Goal: Participate in discussion: Engage in conversation with other users on a specific topic

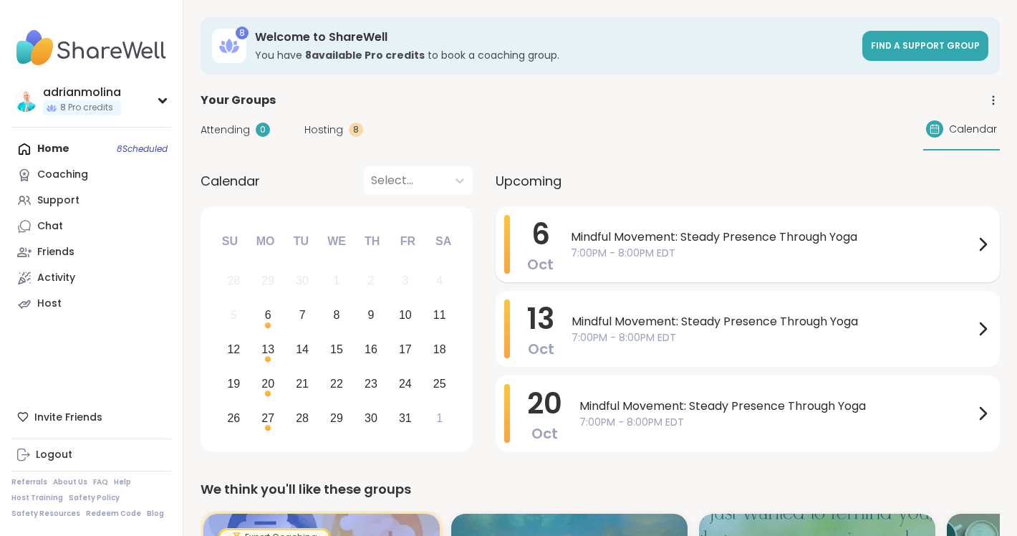
click at [732, 232] on span "Mindful Movement: Steady Presence Through Yoga" at bounding box center [772, 236] width 403 height 17
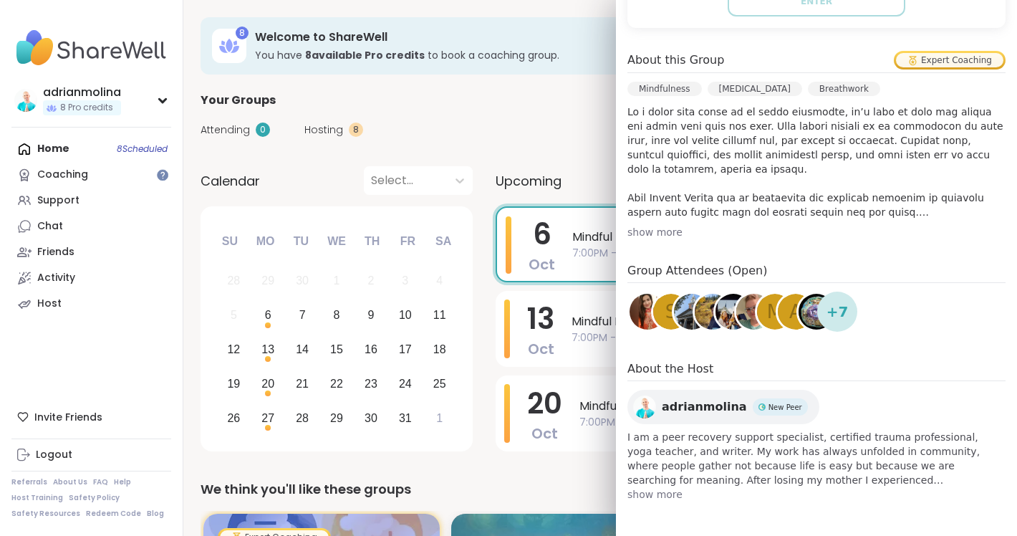
scroll to position [388, 0]
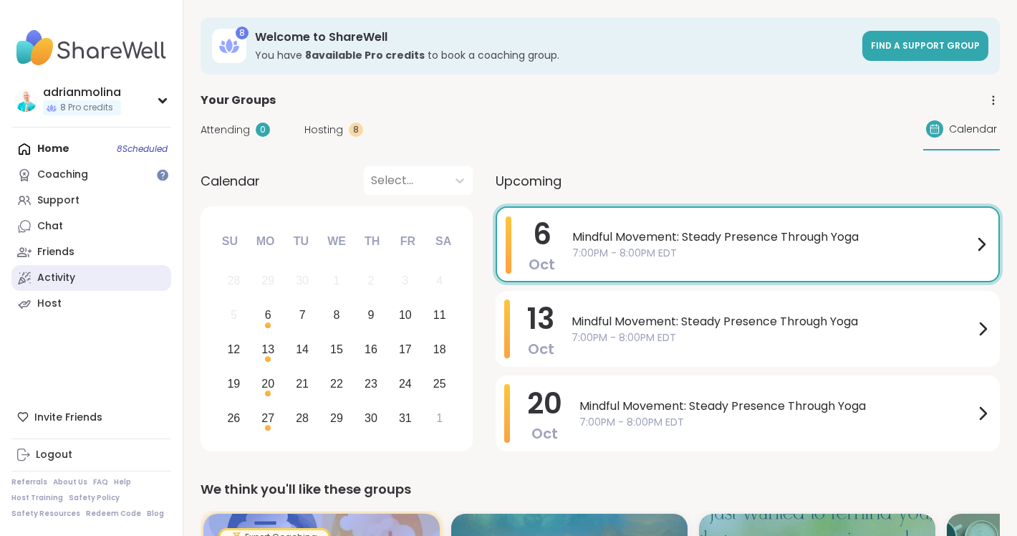
click at [61, 266] on link "Activity" at bounding box center [91, 278] width 160 height 26
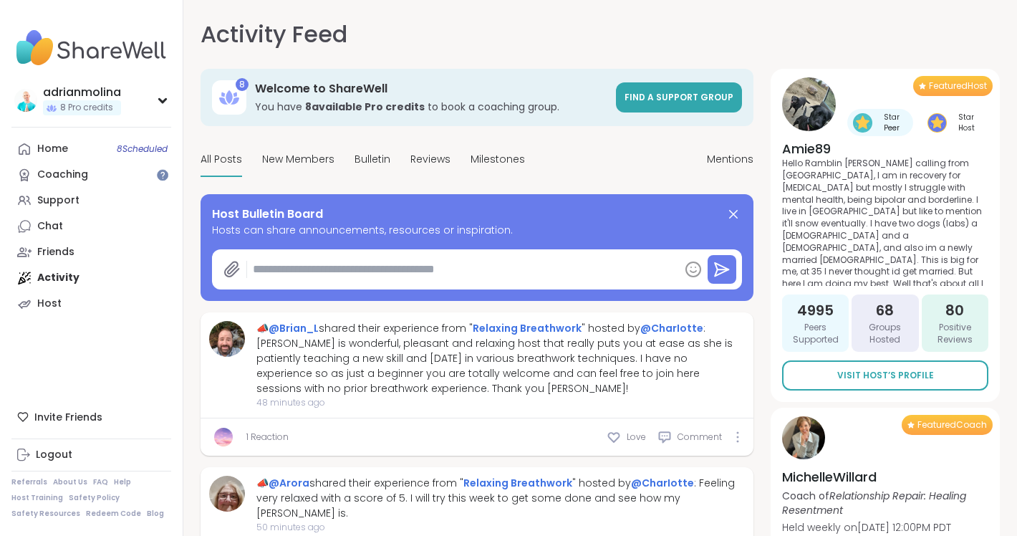
click at [469, 262] on textarea at bounding box center [463, 269] width 432 height 29
type textarea "*"
type textarea "**"
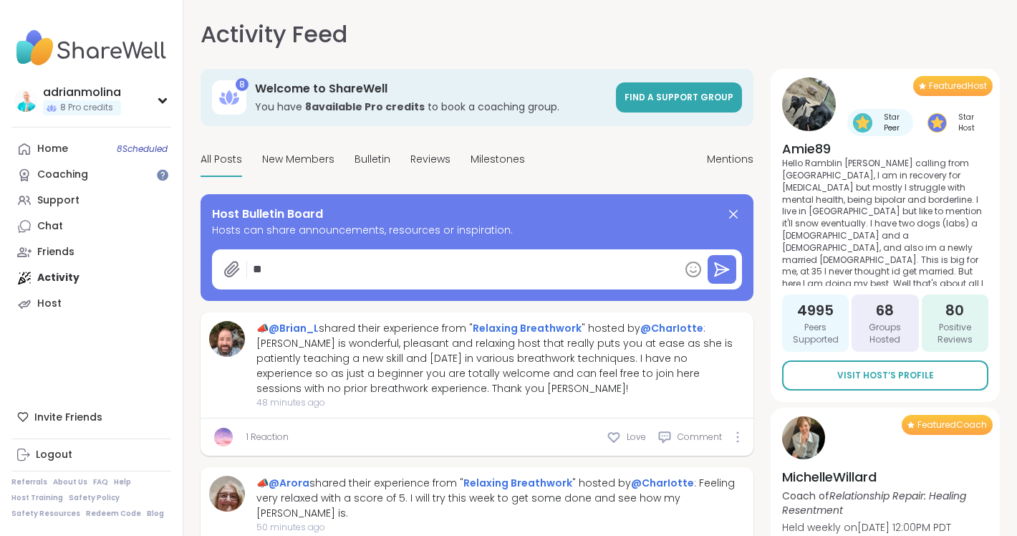
type textarea "*"
type textarea "***"
type textarea "*"
type textarea "****"
type textarea "*"
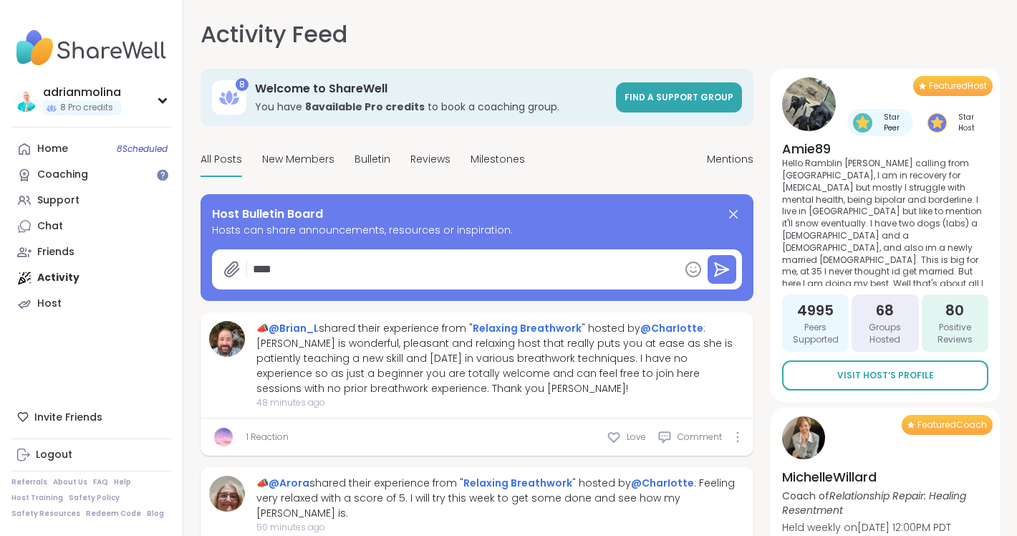
type textarea "*****"
type textarea "*"
type textarea "******"
type textarea "*"
type textarea "*******"
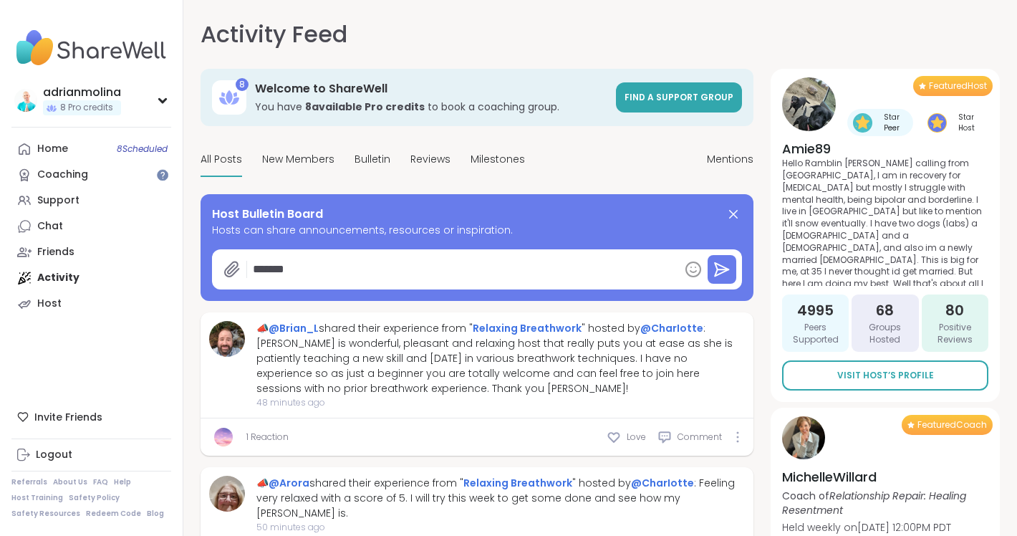
type textarea "*"
type textarea "********"
type textarea "*"
type textarea "*********"
type textarea "*"
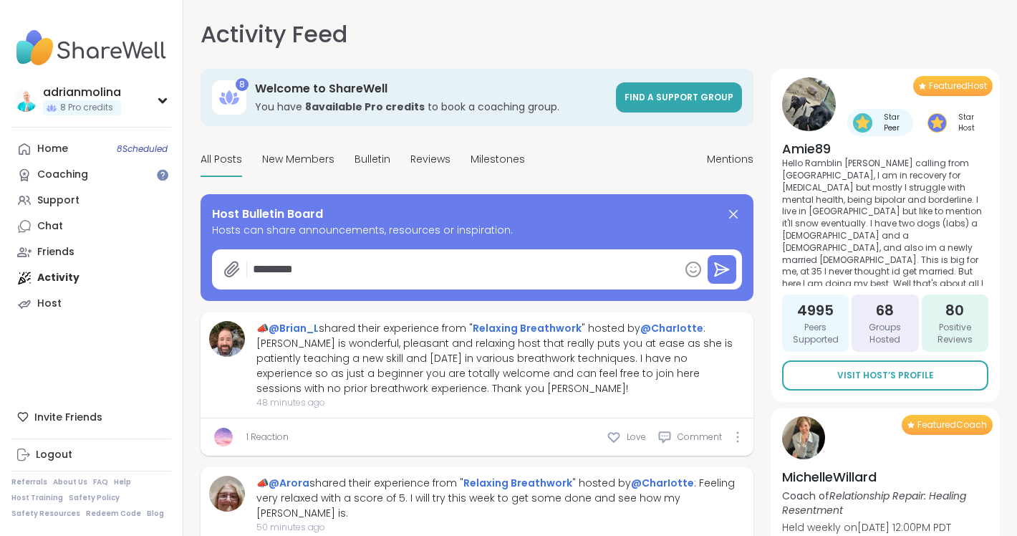
type textarea "*********"
type textarea "*"
type textarea "**********"
type textarea "*"
type textarea "**********"
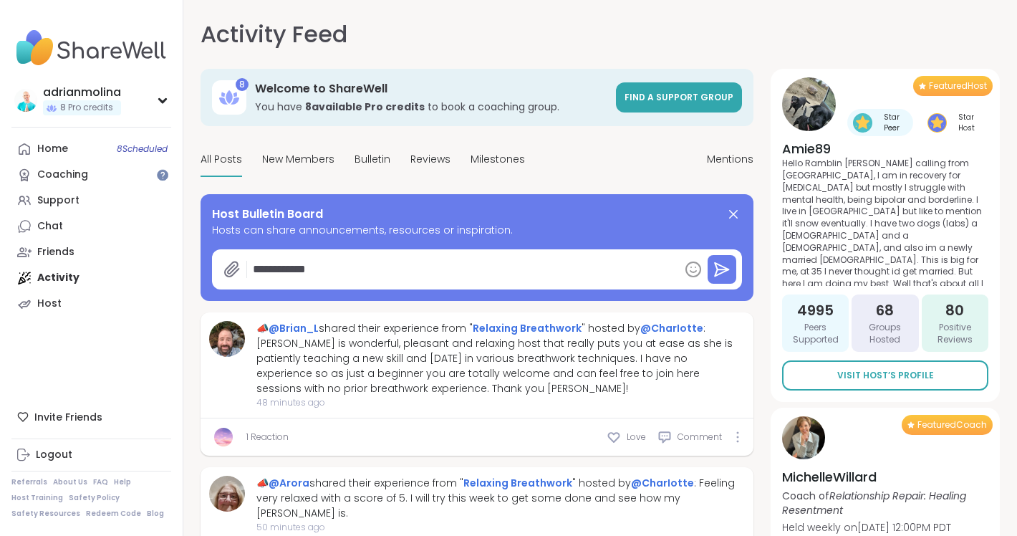
type textarea "*"
type textarea "**********"
type textarea "*"
type textarea "**********"
type textarea "*"
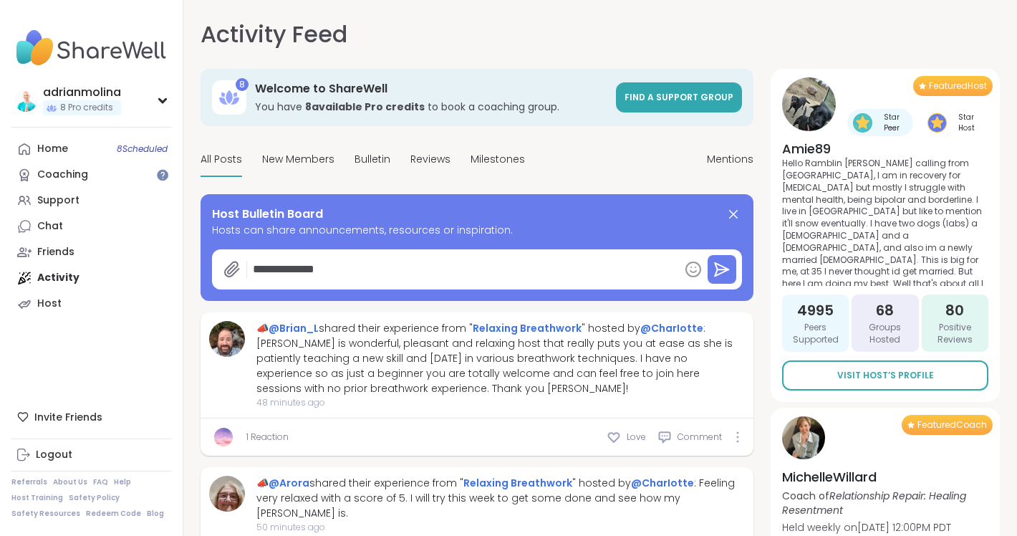
type textarea "**********"
type textarea "*"
type textarea "**********"
type textarea "*"
type textarea "**********"
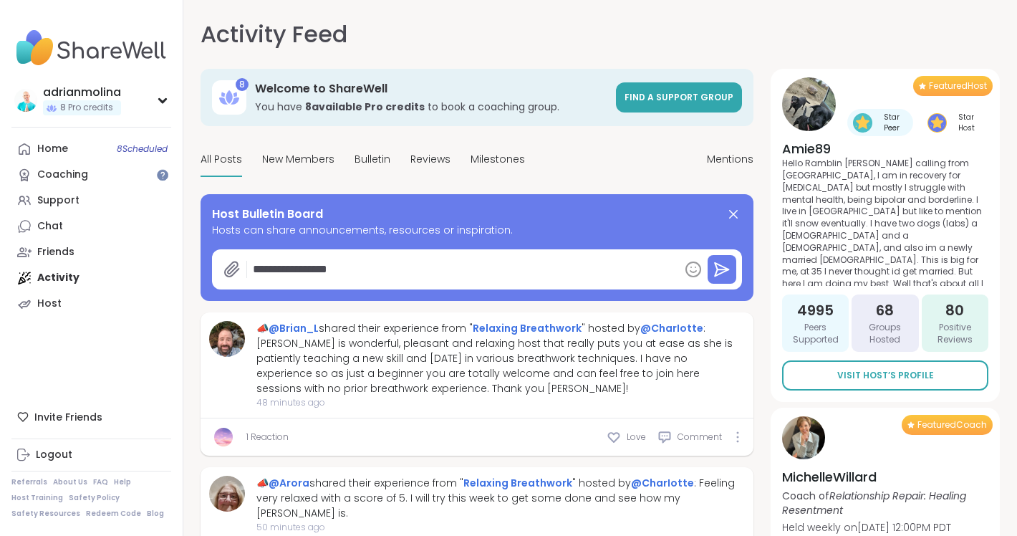
type textarea "*"
type textarea "**********"
type textarea "*"
type textarea "**********"
type textarea "*"
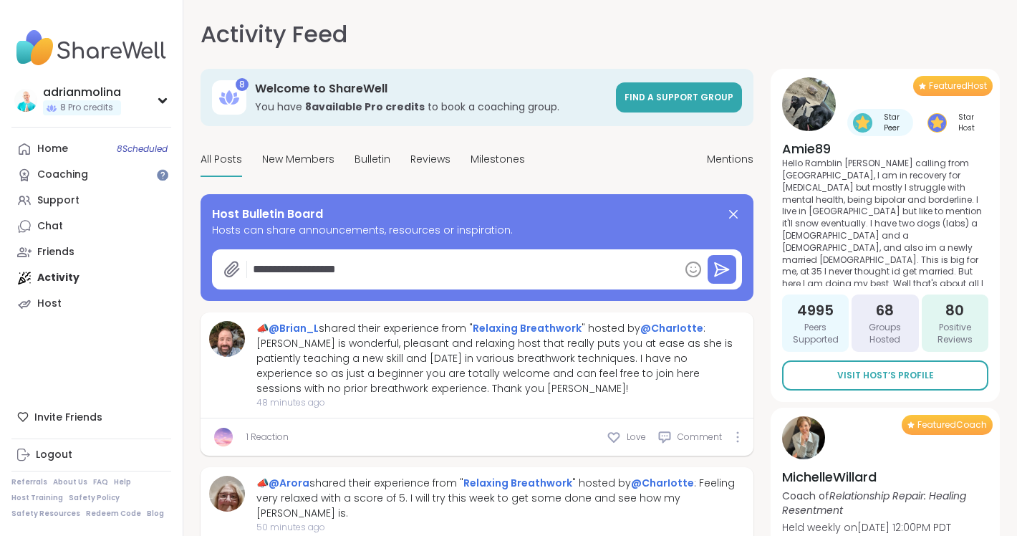
type textarea "**********"
type textarea "*"
type textarea "**********"
click at [344, 269] on textarea "**********" at bounding box center [463, 269] width 432 height 29
click at [347, 270] on textarea "**********" at bounding box center [463, 269] width 432 height 29
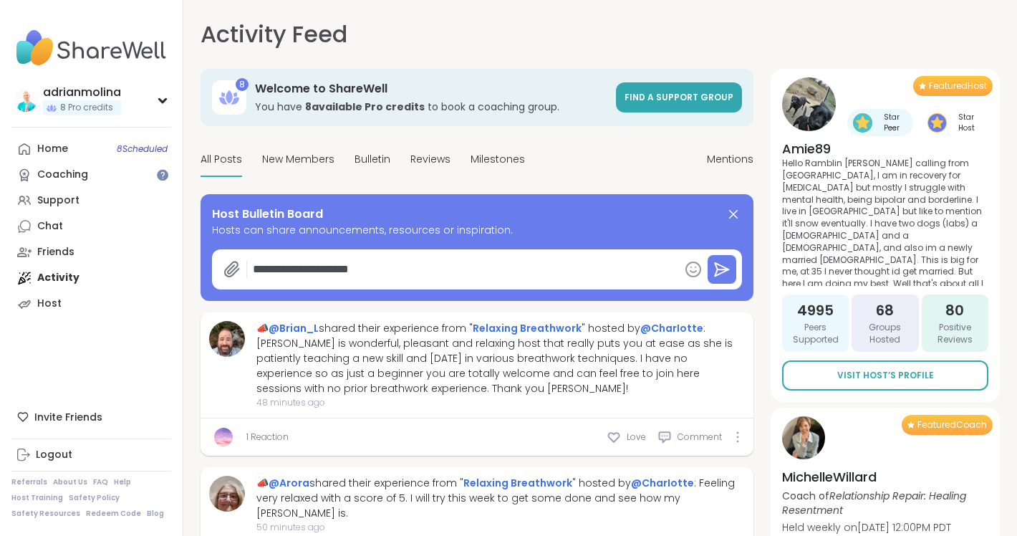
type textarea "*"
type textarea "**********"
drag, startPoint x: 382, startPoint y: 266, endPoint x: 226, endPoint y: 238, distance: 158.4
click at [226, 238] on div "**********" at bounding box center [477, 247] width 530 height 84
type textarea "*"
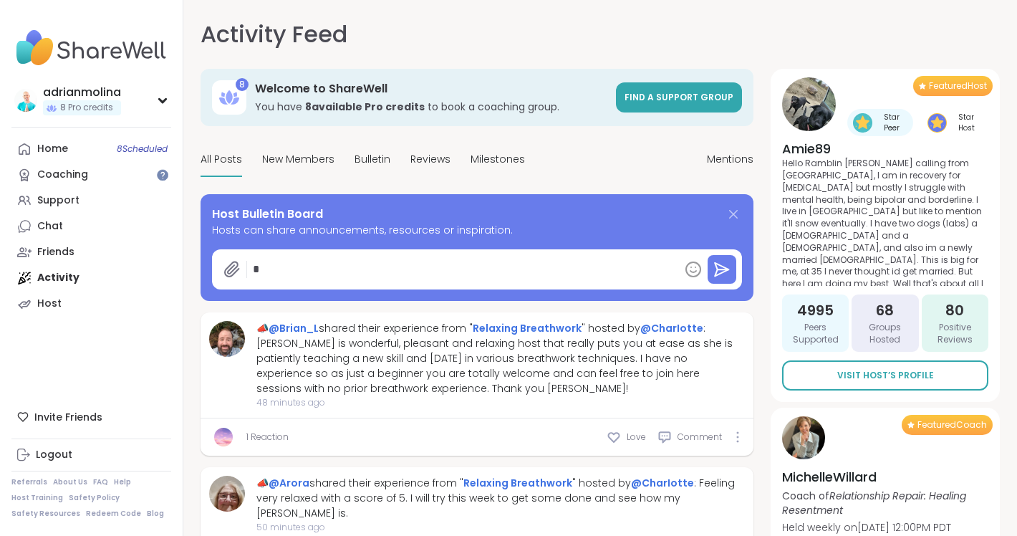
click at [735, 211] on icon at bounding box center [733, 214] width 9 height 9
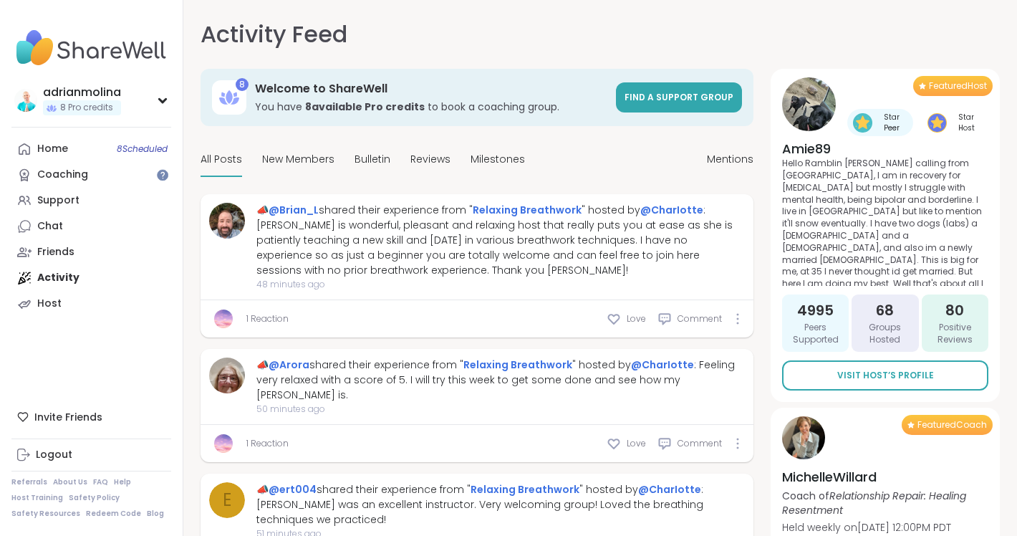
click at [219, 159] on span "All Posts" at bounding box center [221, 159] width 42 height 15
click at [280, 158] on span "New Members" at bounding box center [298, 159] width 72 height 15
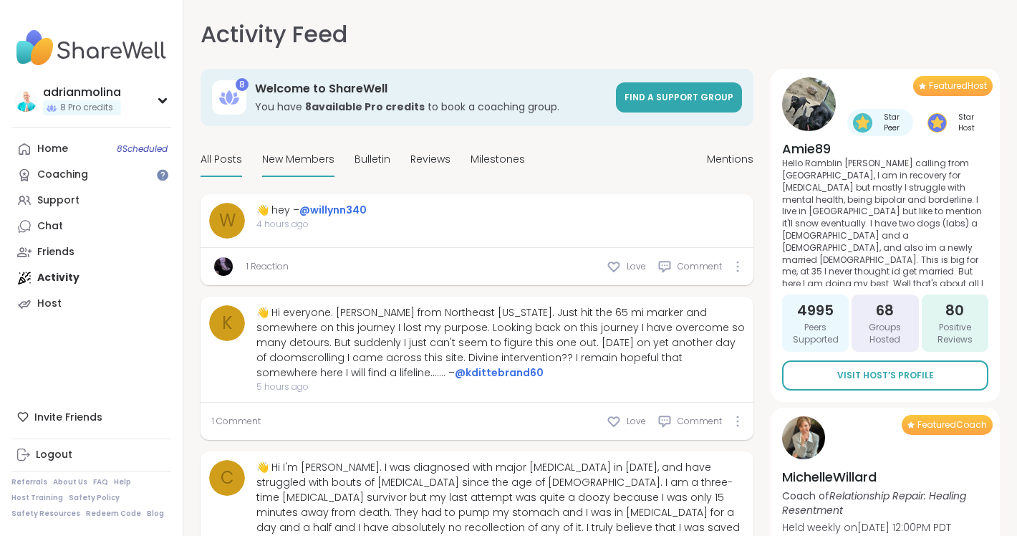
click at [214, 157] on span "All Posts" at bounding box center [221, 159] width 42 height 15
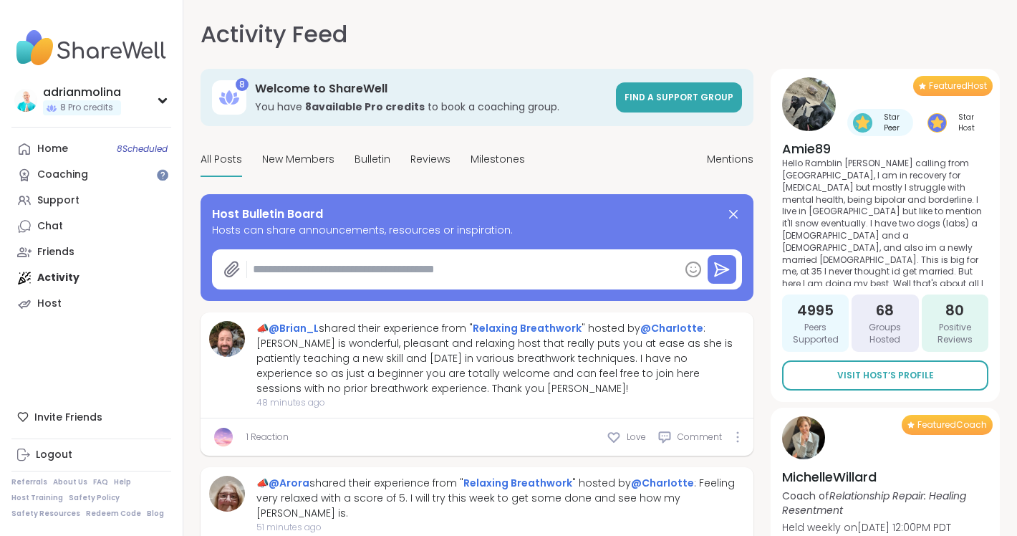
click at [378, 271] on textarea at bounding box center [463, 269] width 432 height 29
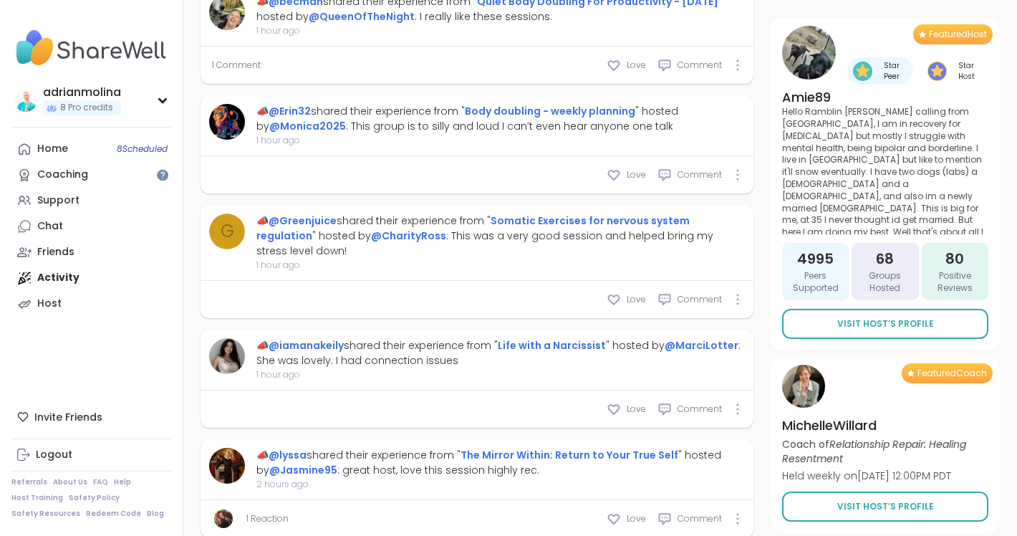
type textarea "*"
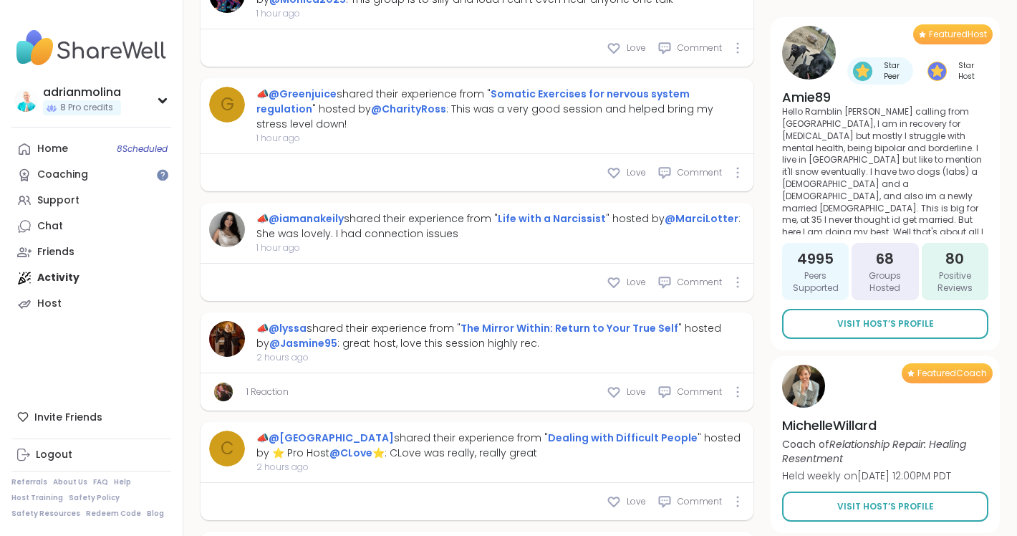
scroll to position [1108, 0]
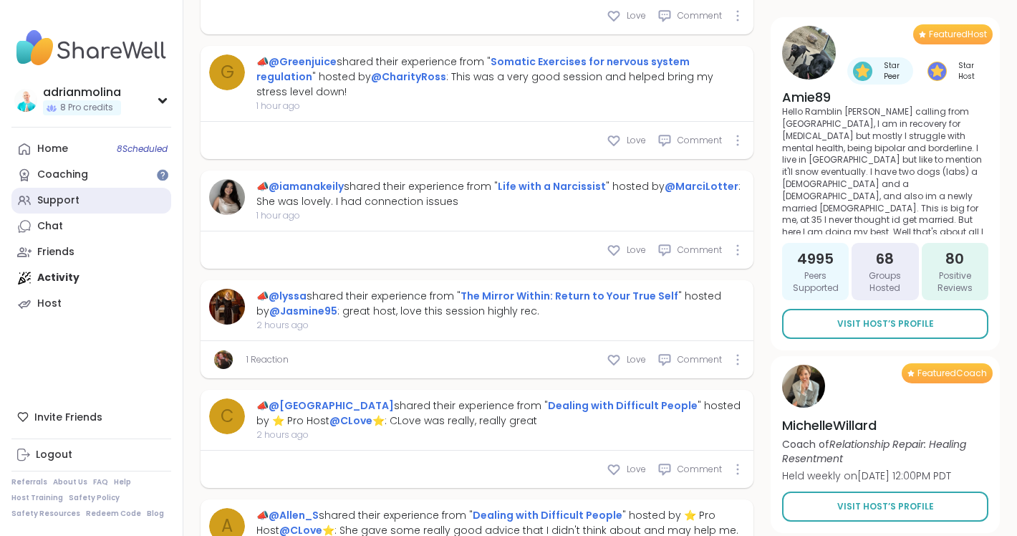
click at [79, 193] on link "Support" at bounding box center [91, 201] width 160 height 26
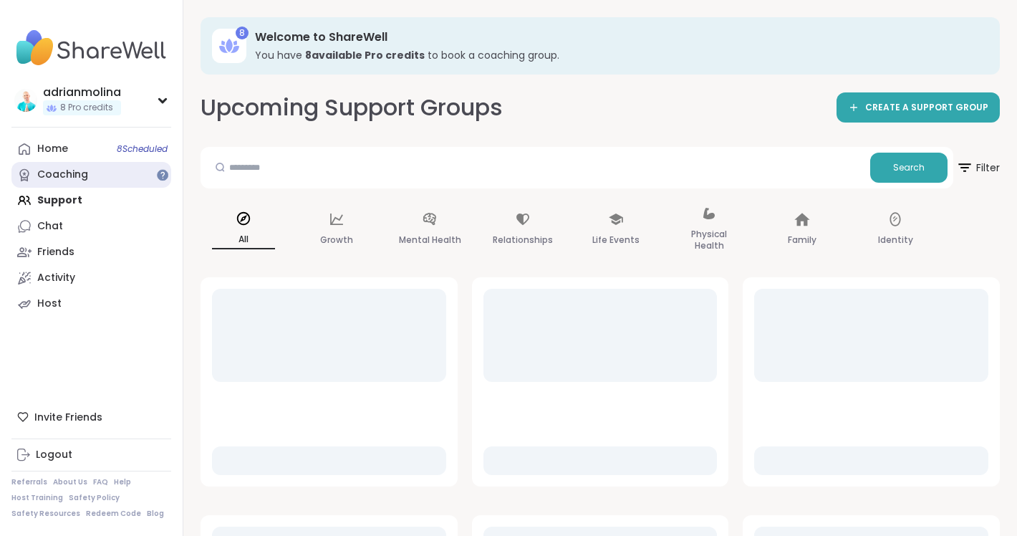
click at [102, 170] on link "Coaching" at bounding box center [91, 175] width 160 height 26
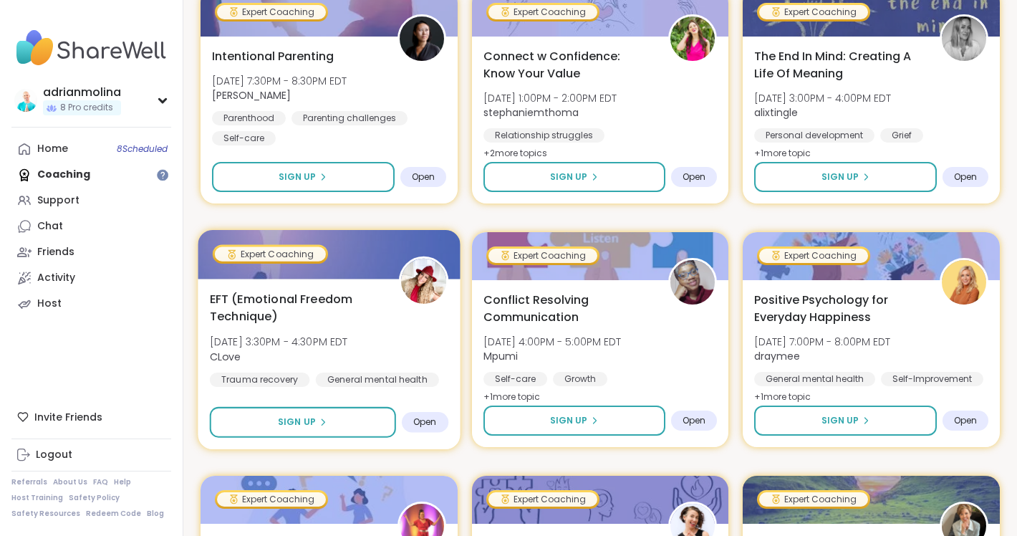
scroll to position [562, 0]
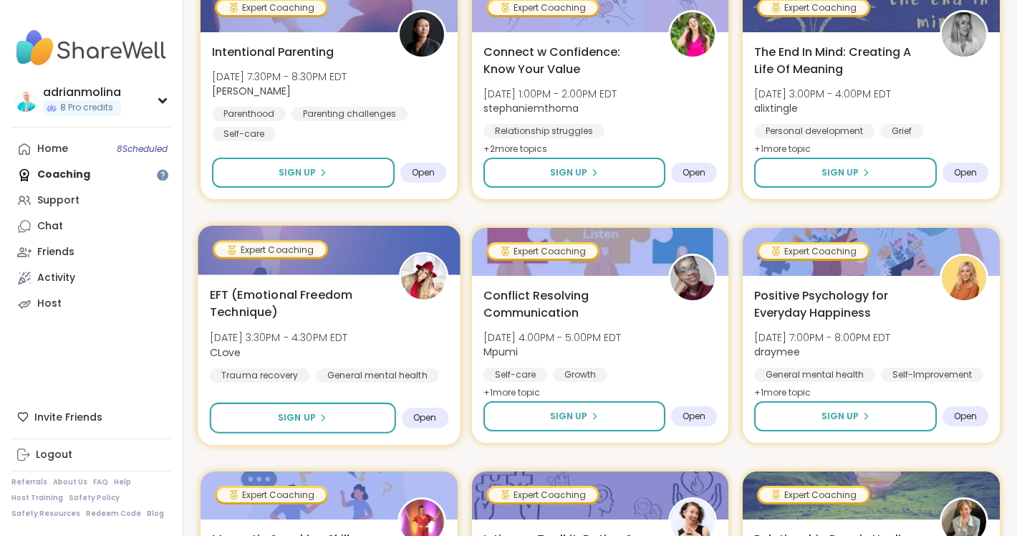
click at [428, 333] on div "EFT (Emotional Freedom Technique) Wed, Oct 08 | 3:30PM - 4:30PM EDT CLove Traum…" at bounding box center [329, 334] width 238 height 97
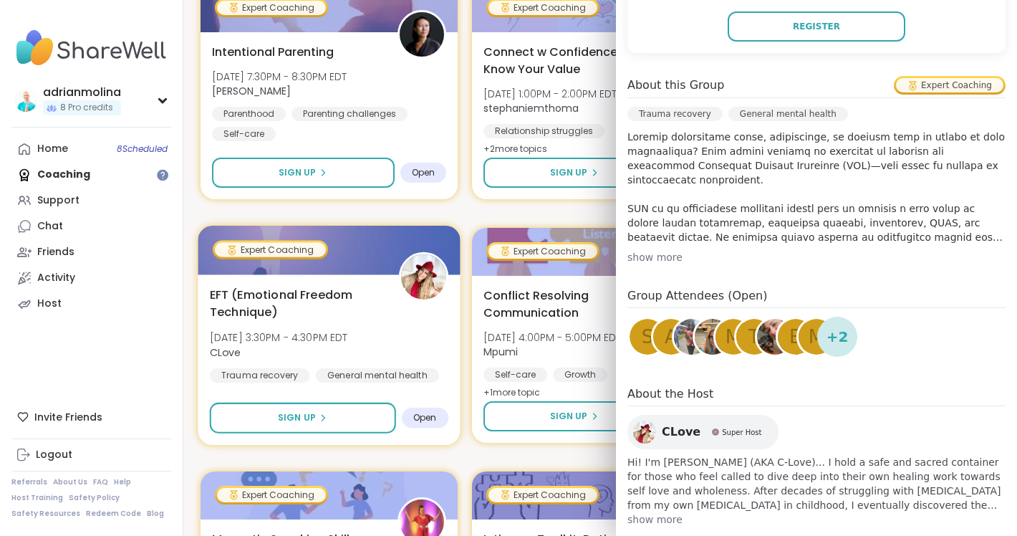
scroll to position [362, 0]
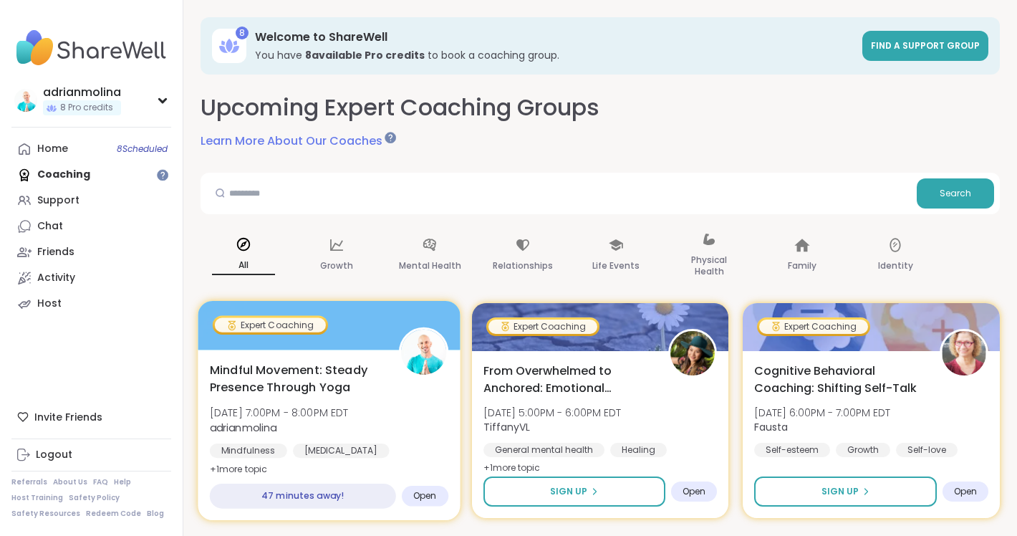
scroll to position [0, 0]
click at [347, 331] on div at bounding box center [329, 325] width 262 height 49
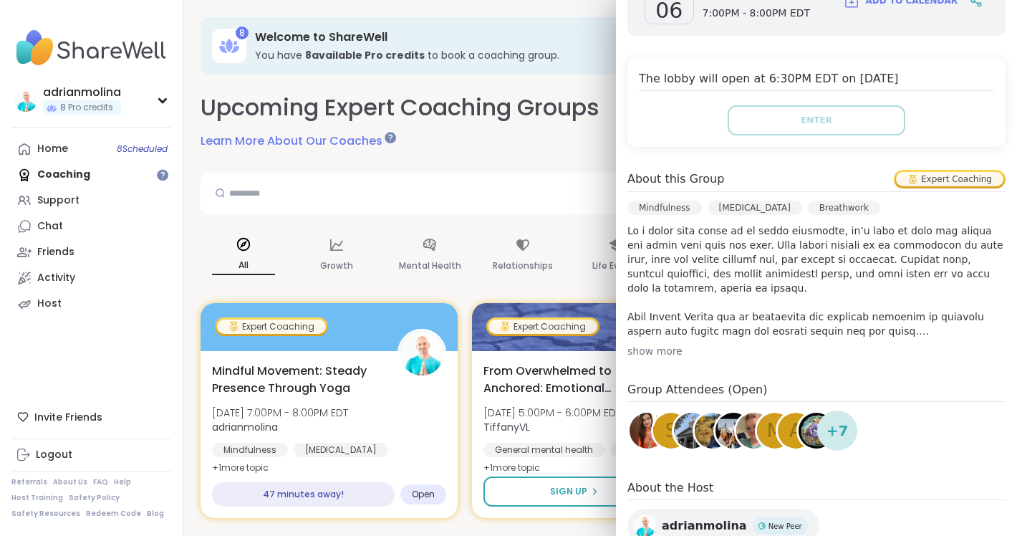
scroll to position [286, 0]
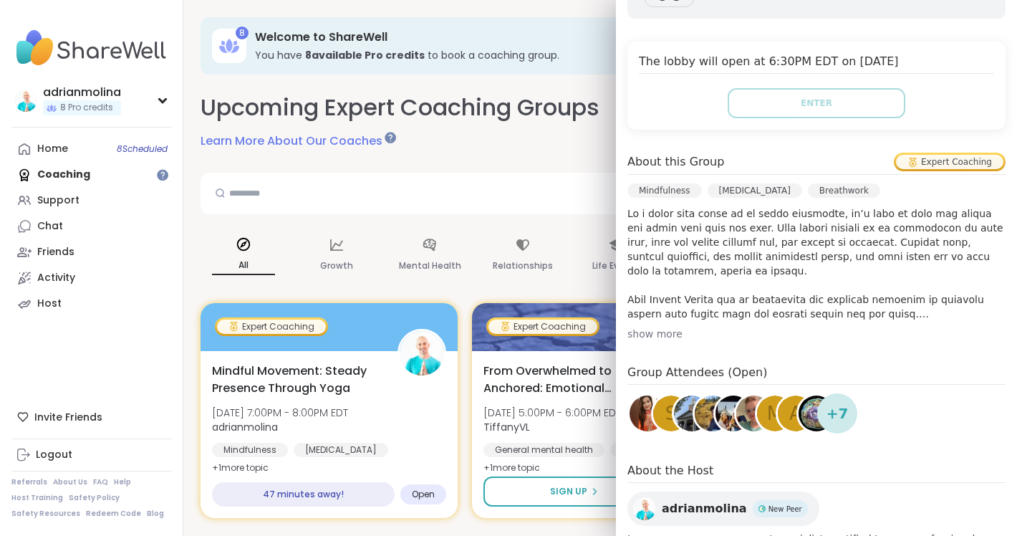
click at [842, 420] on span "+ 7" at bounding box center [837, 412] width 22 height 21
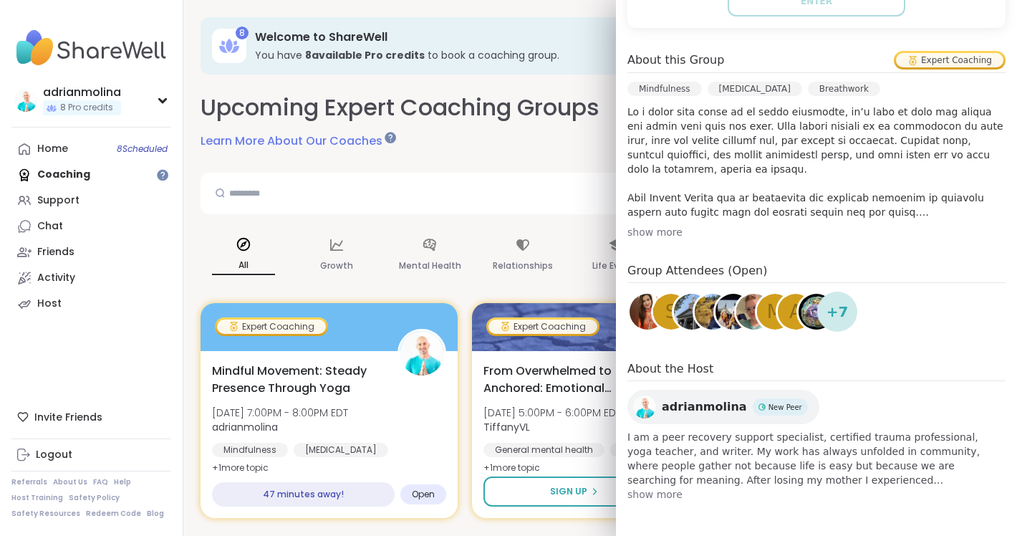
scroll to position [388, 0]
click at [641, 304] on img at bounding box center [647, 312] width 36 height 36
click at [669, 314] on span "S" at bounding box center [671, 312] width 12 height 28
click at [583, 182] on input "text" at bounding box center [558, 192] width 704 height 29
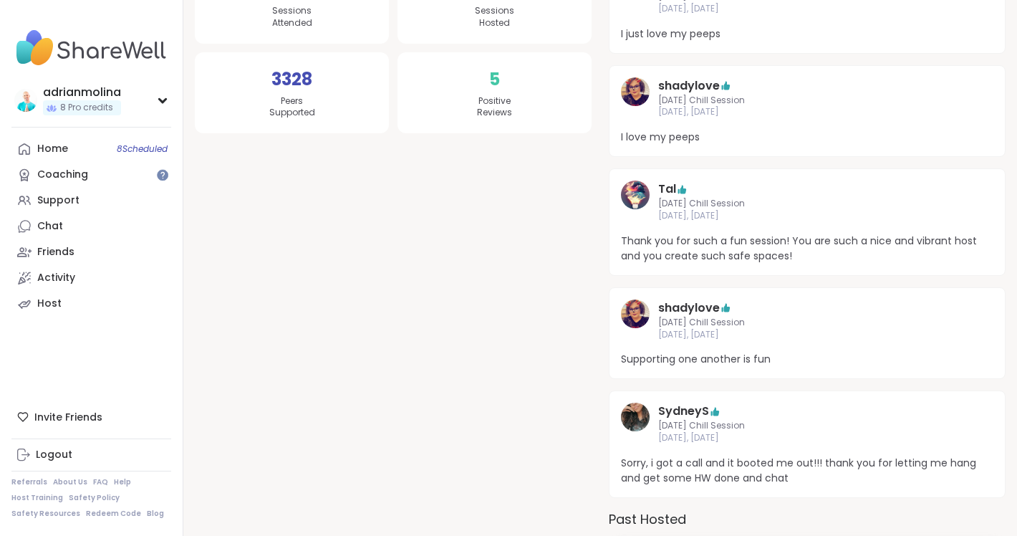
scroll to position [331, 0]
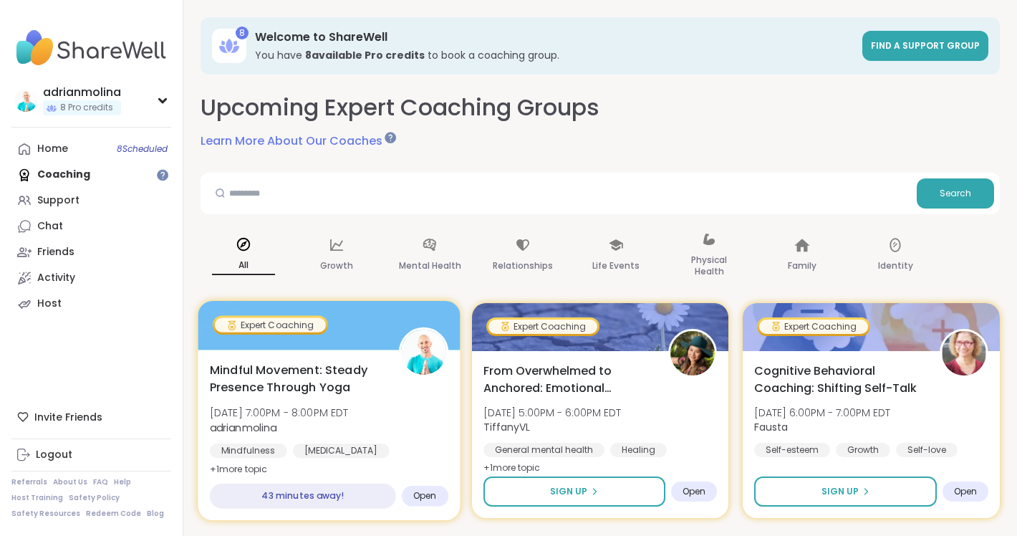
click at [331, 374] on span "Mindful Movement: Steady Presence Through Yoga" at bounding box center [296, 378] width 173 height 35
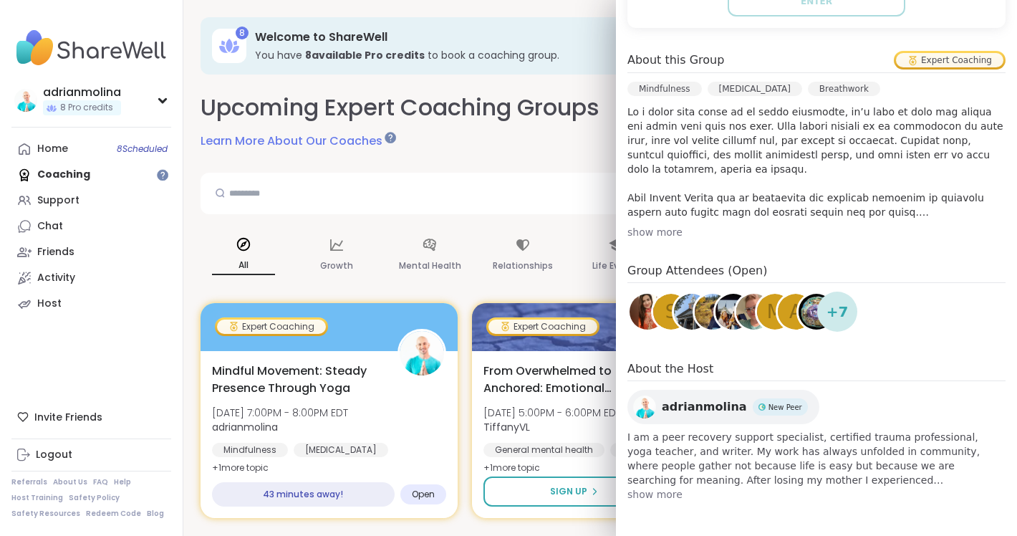
scroll to position [388, 0]
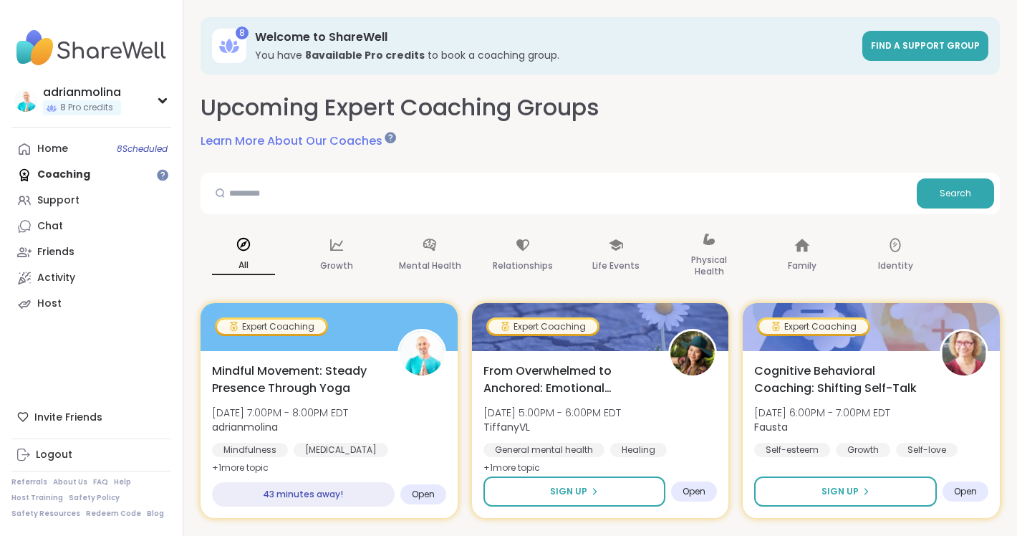
click at [568, 284] on div "All Growth Mental Health Relationships Life Events Physical Health Family Ident…" at bounding box center [599, 256] width 799 height 72
click at [604, 245] on div "Life Events" at bounding box center [616, 256] width 86 height 72
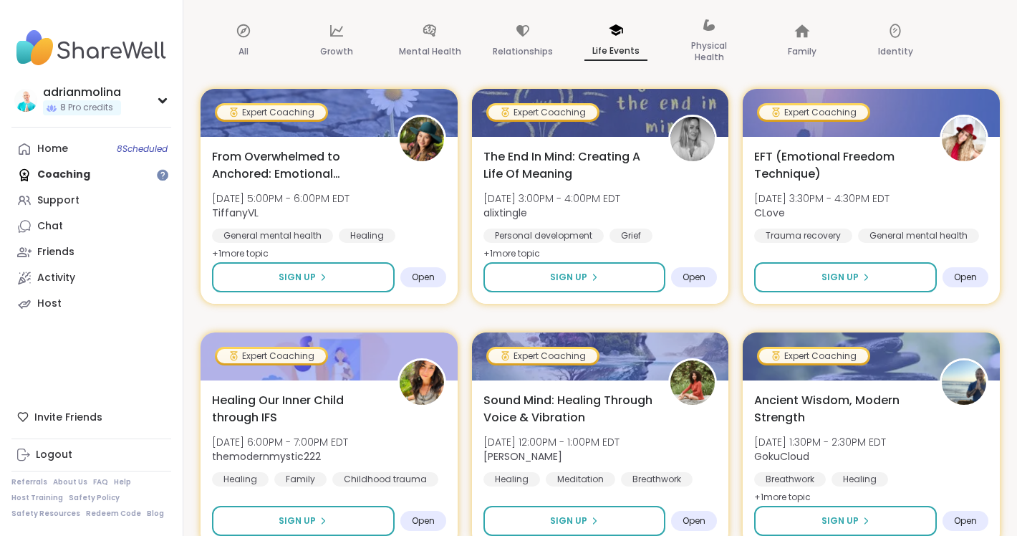
scroll to position [216, 0]
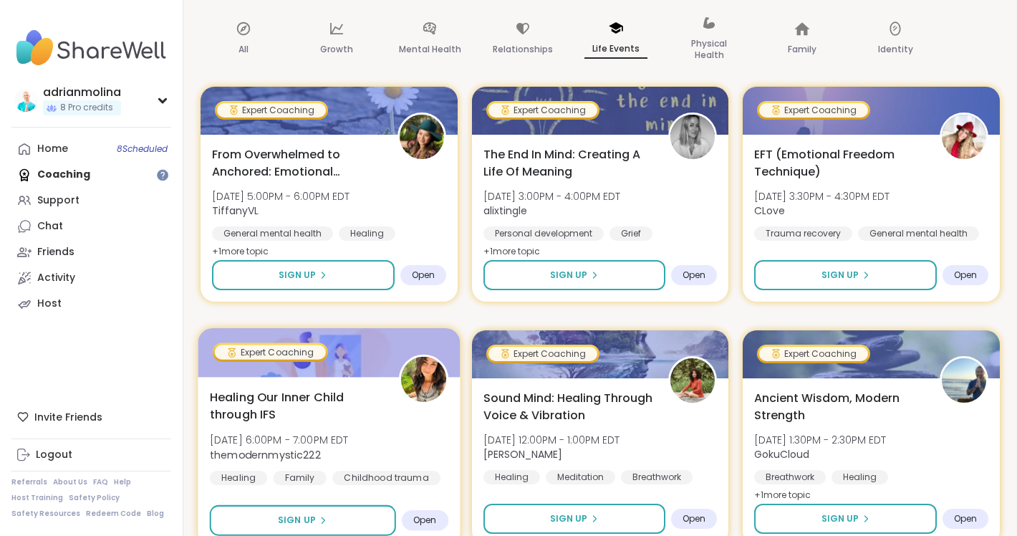
click at [303, 452] on b "themodernmystic222" at bounding box center [265, 454] width 111 height 14
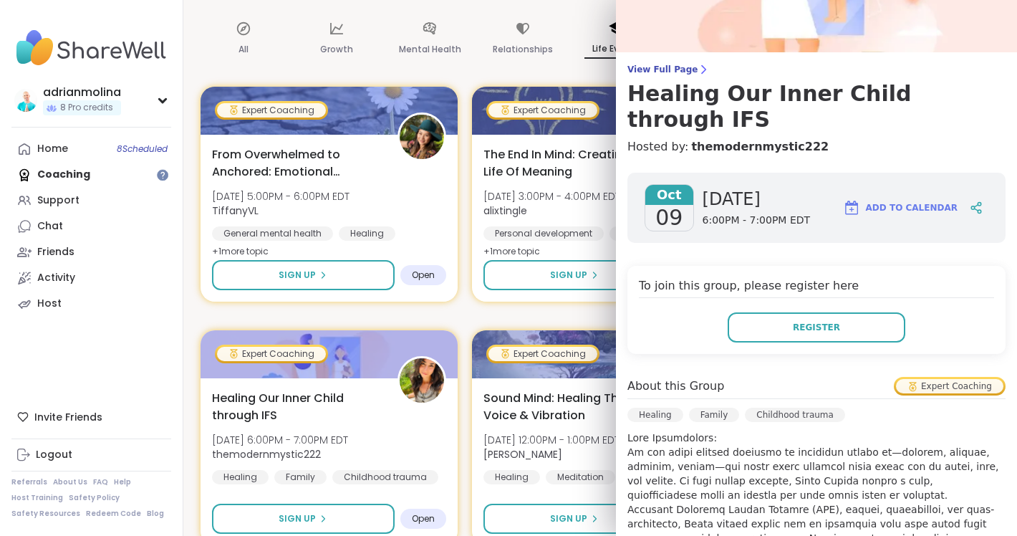
scroll to position [59, 0]
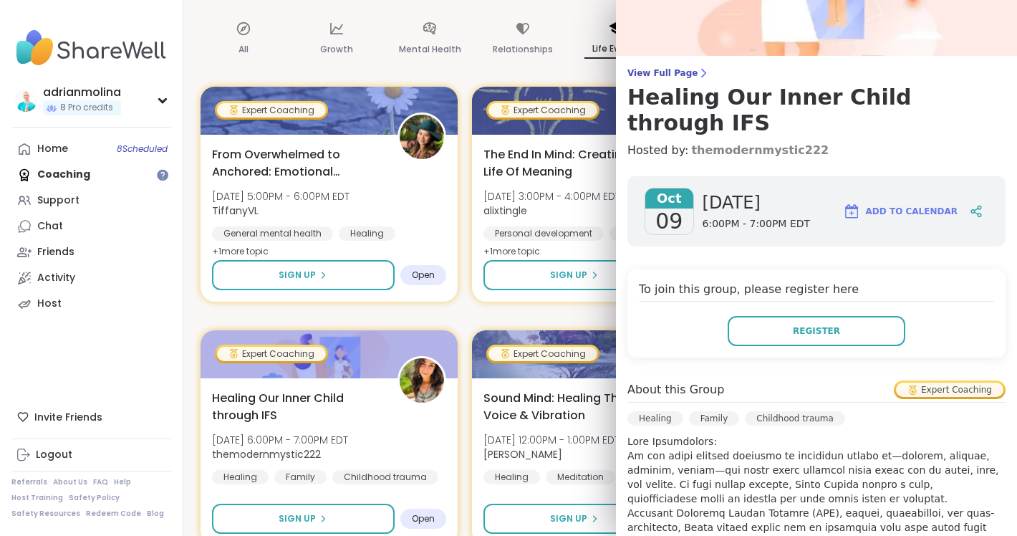
click at [742, 142] on link "themodernmystic222" at bounding box center [759, 150] width 137 height 17
click at [427, 66] on div "Mental Health" at bounding box center [430, 40] width 86 height 72
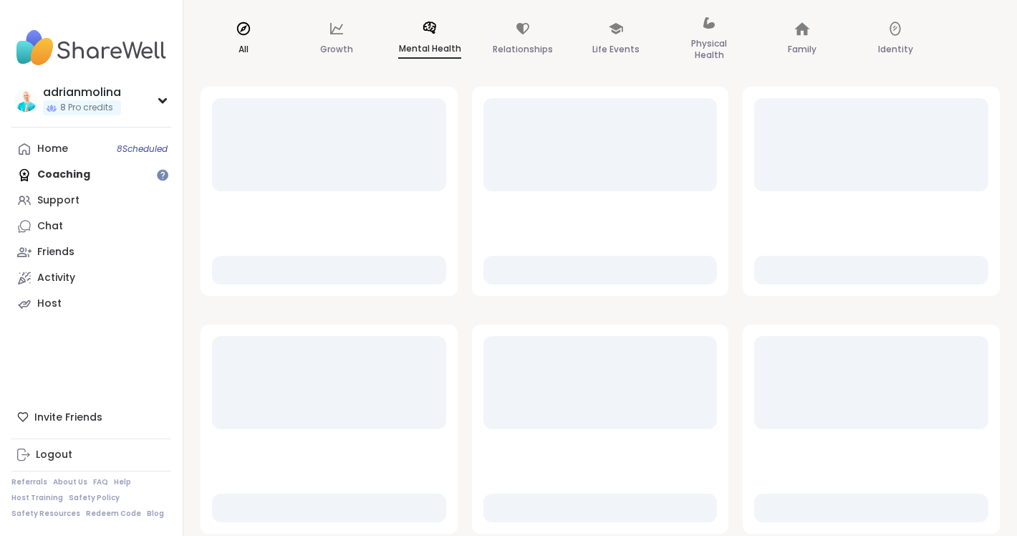
click at [230, 37] on div "All" at bounding box center [243, 40] width 86 height 72
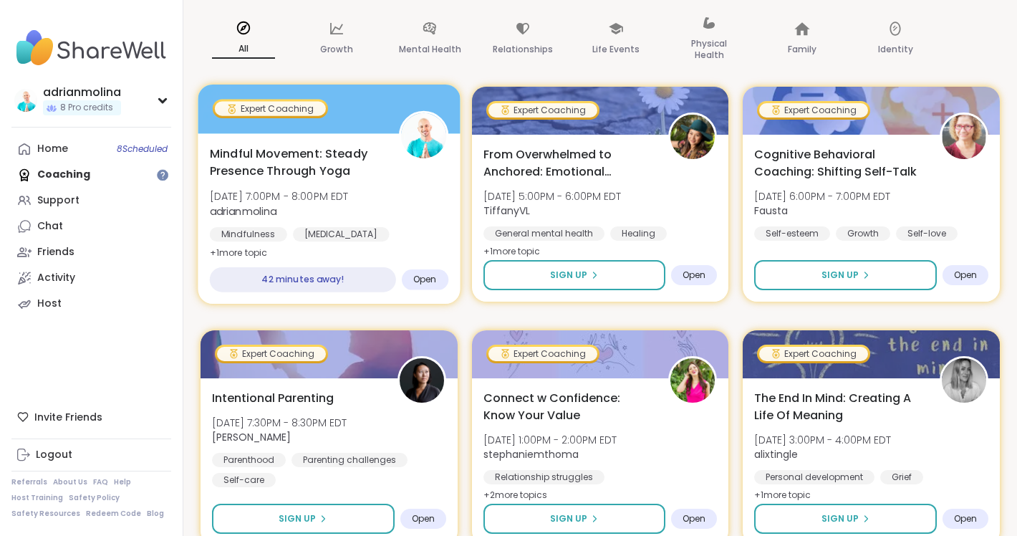
click at [371, 120] on div at bounding box center [329, 108] width 262 height 49
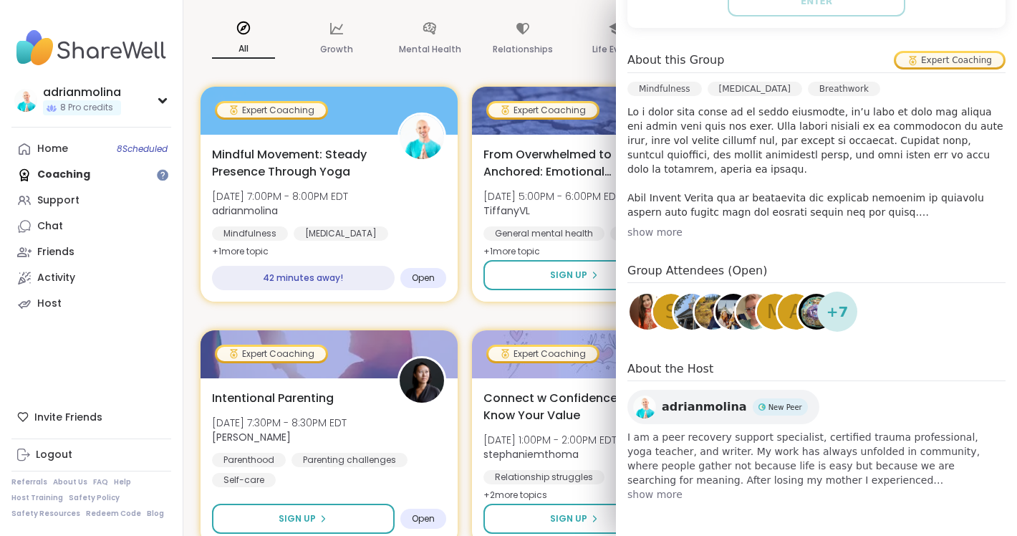
scroll to position [388, 0]
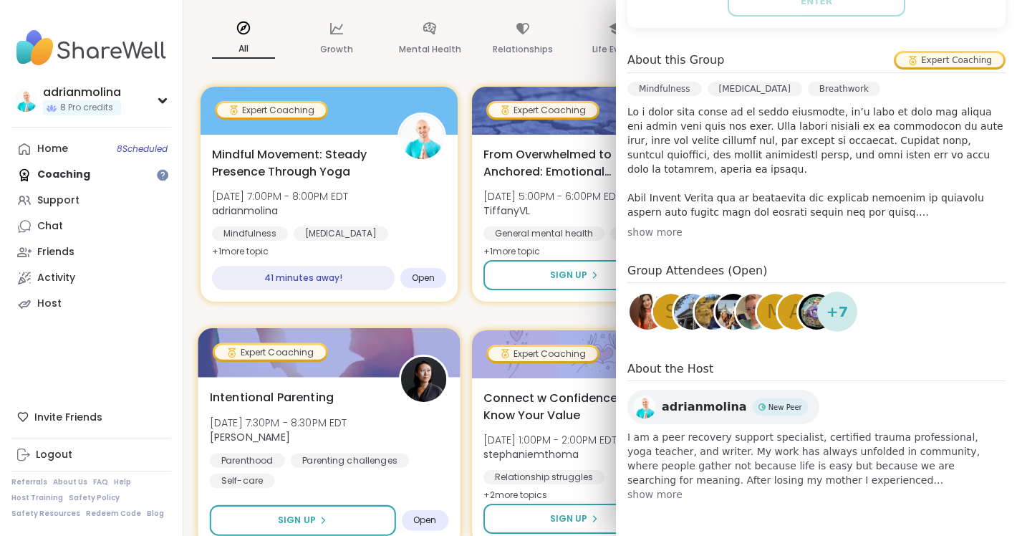
click at [445, 421] on div "Intentional Parenting Tue, Oct 07 | 7:30PM - 8:30PM EDT Natasha Parenthood Pare…" at bounding box center [329, 438] width 238 height 100
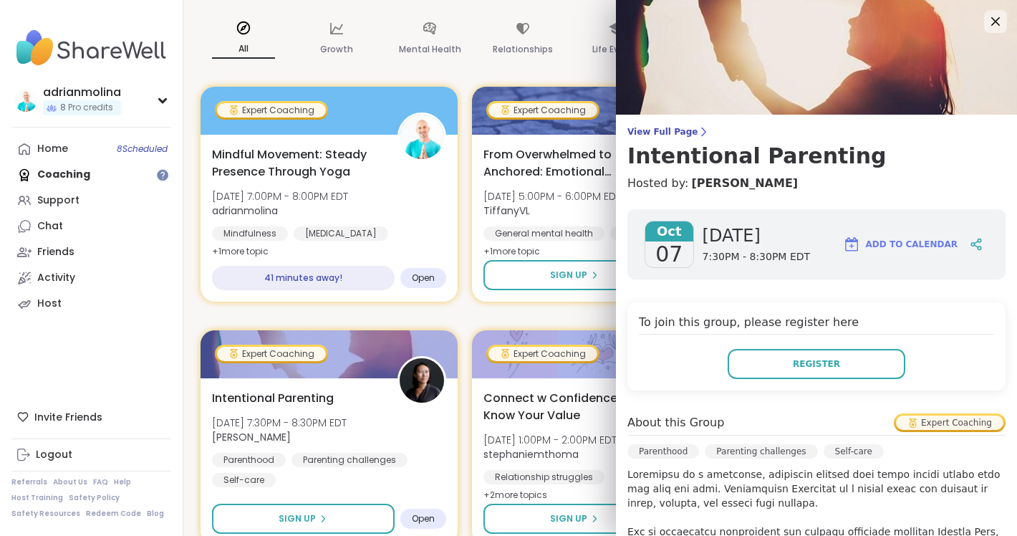
scroll to position [0, 0]
click at [998, 22] on icon at bounding box center [995, 21] width 18 height 18
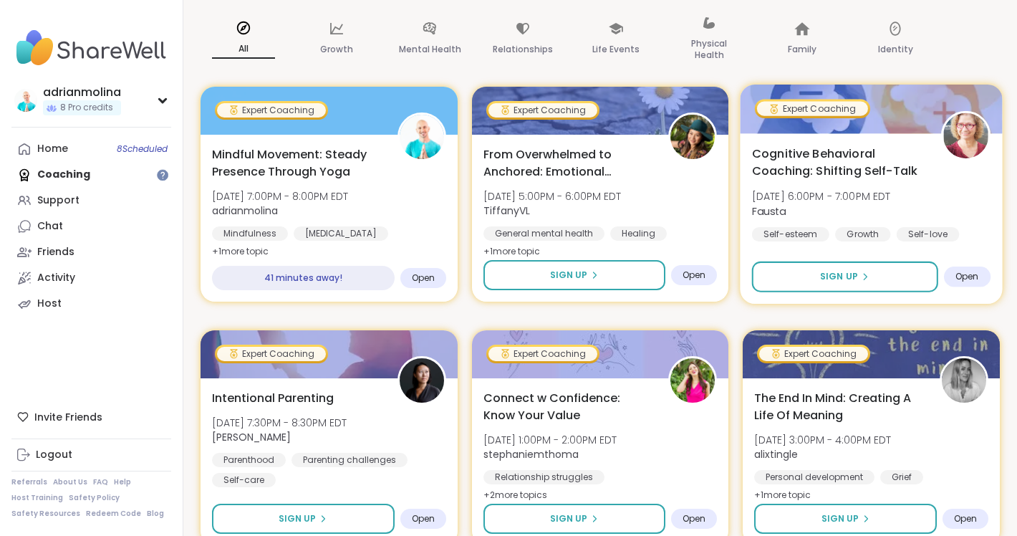
click at [866, 205] on span "Fausta" at bounding box center [821, 210] width 139 height 14
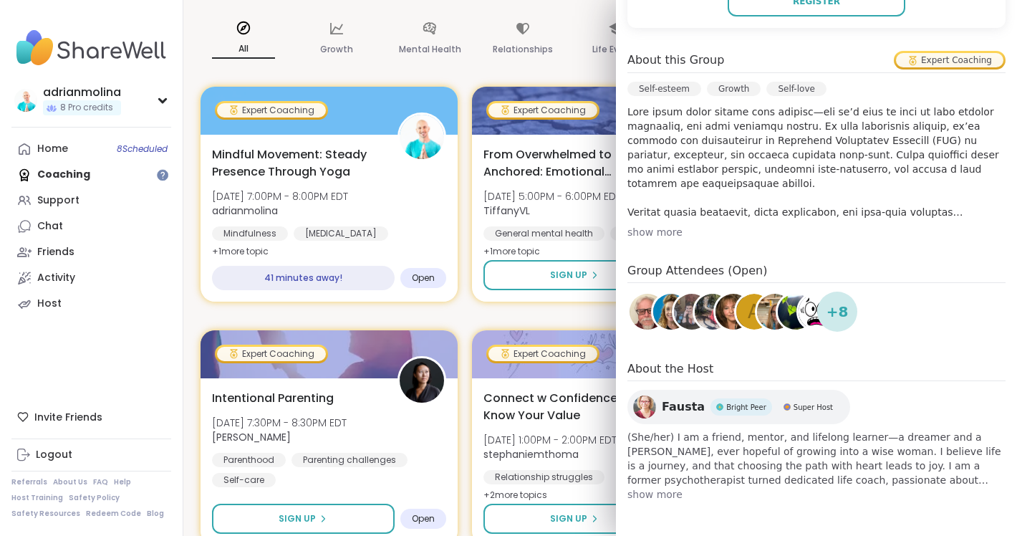
scroll to position [388, 0]
click at [664, 493] on span "show more" at bounding box center [816, 494] width 378 height 14
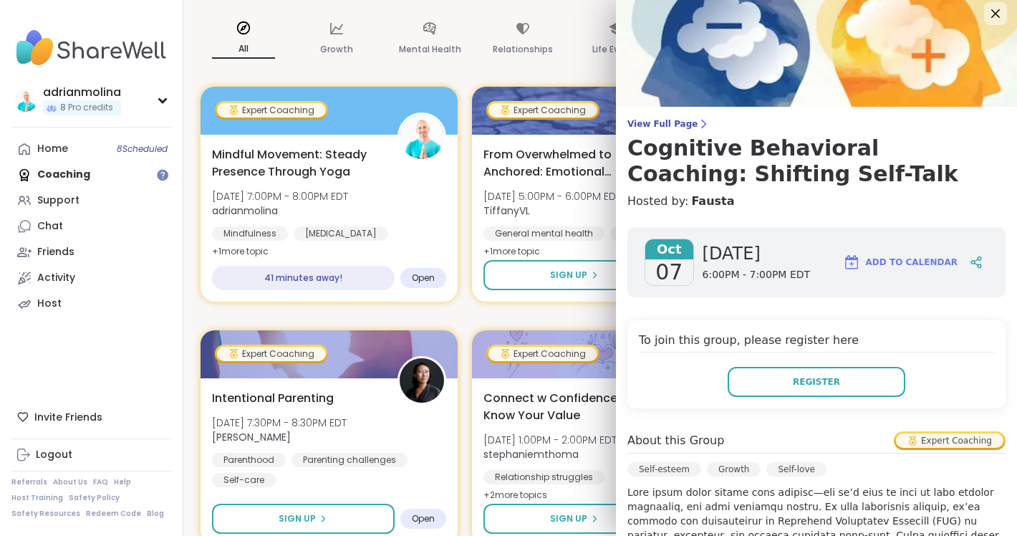
scroll to position [0, 0]
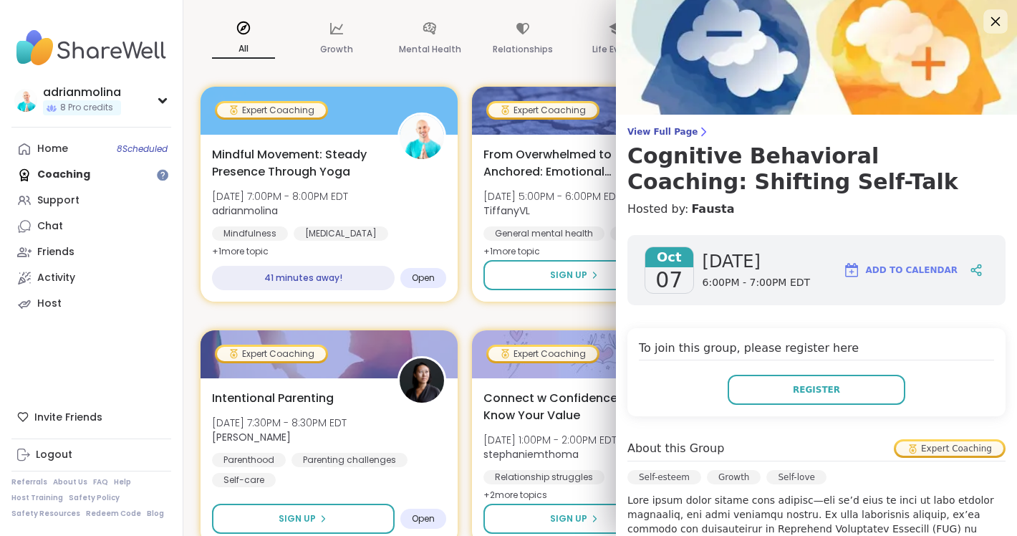
click at [994, 22] on icon at bounding box center [995, 21] width 9 height 9
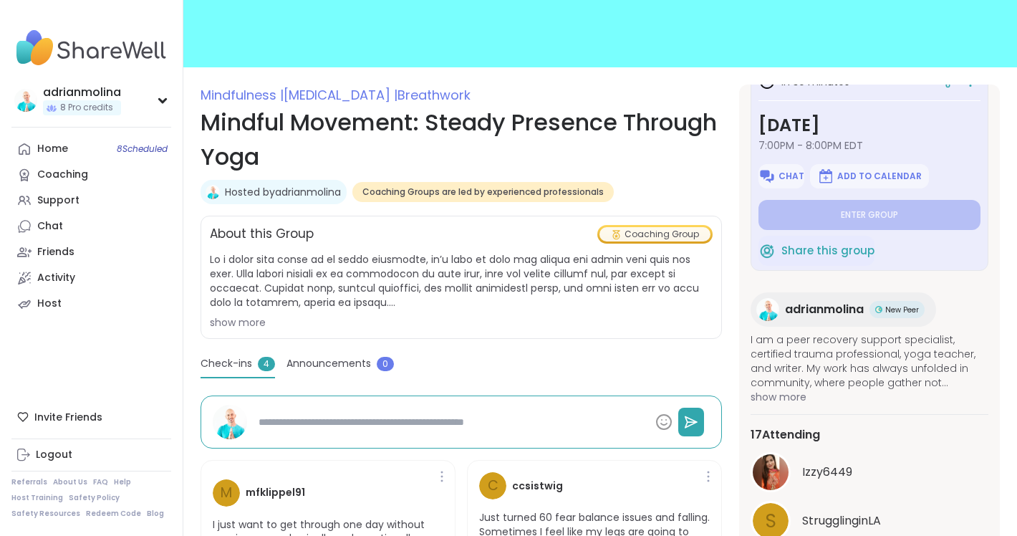
scroll to position [135, 0]
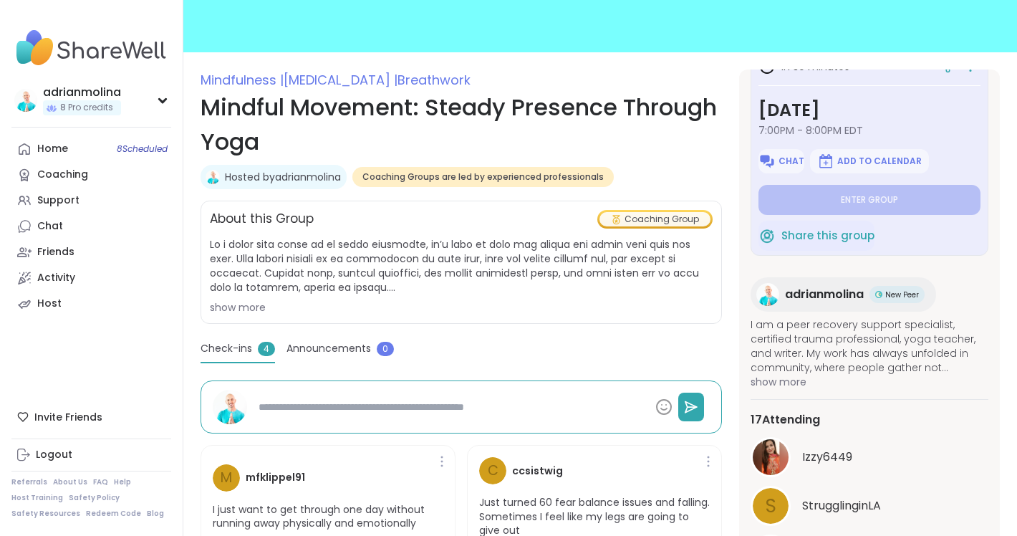
click at [339, 345] on span "Announcements" at bounding box center [328, 348] width 84 height 15
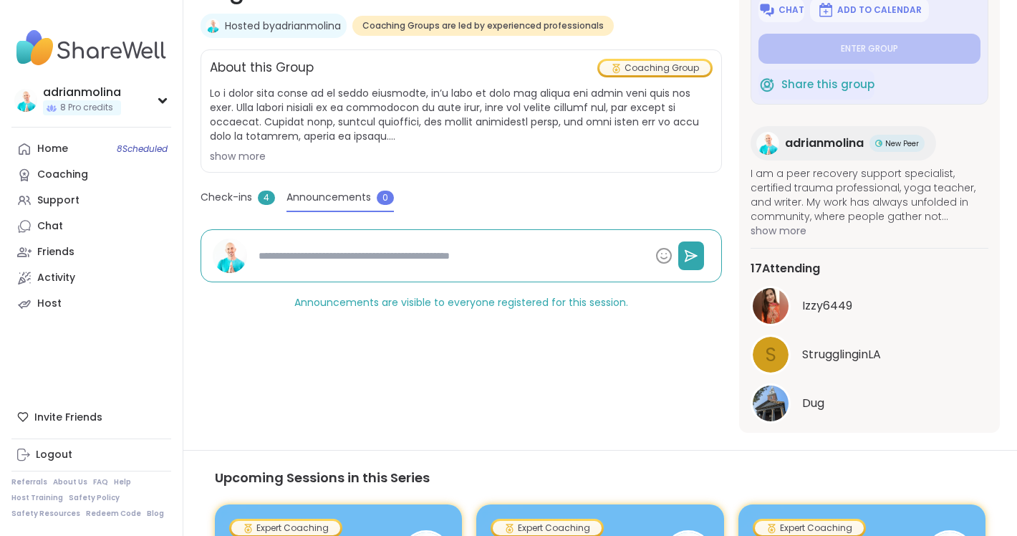
scroll to position [283, 0]
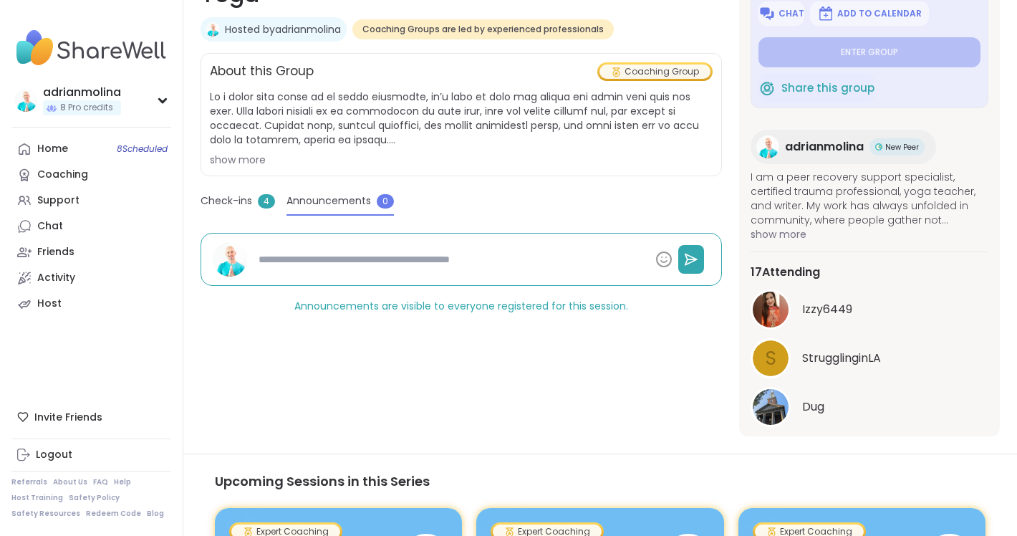
click at [250, 200] on span "Check-ins" at bounding box center [226, 200] width 52 height 15
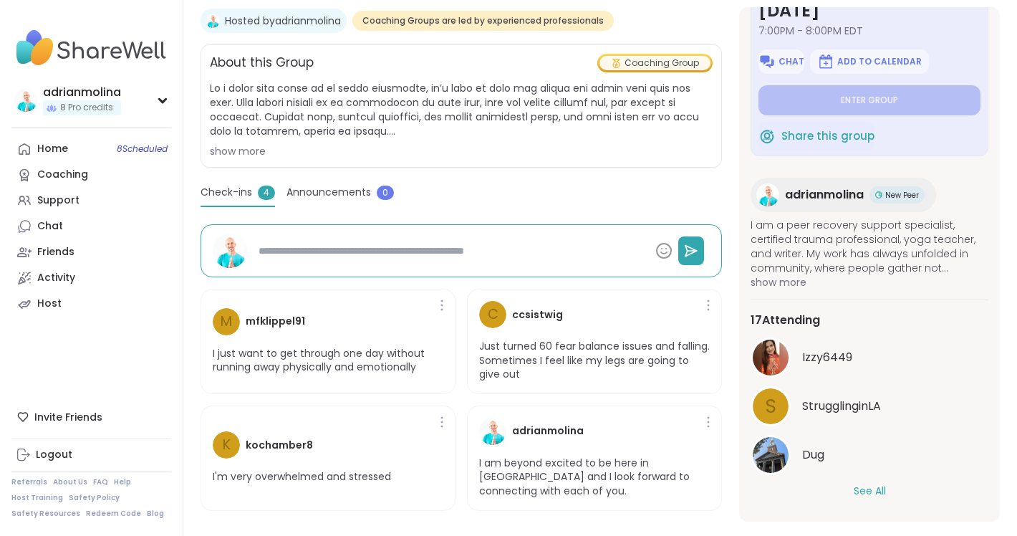
scroll to position [295, 0]
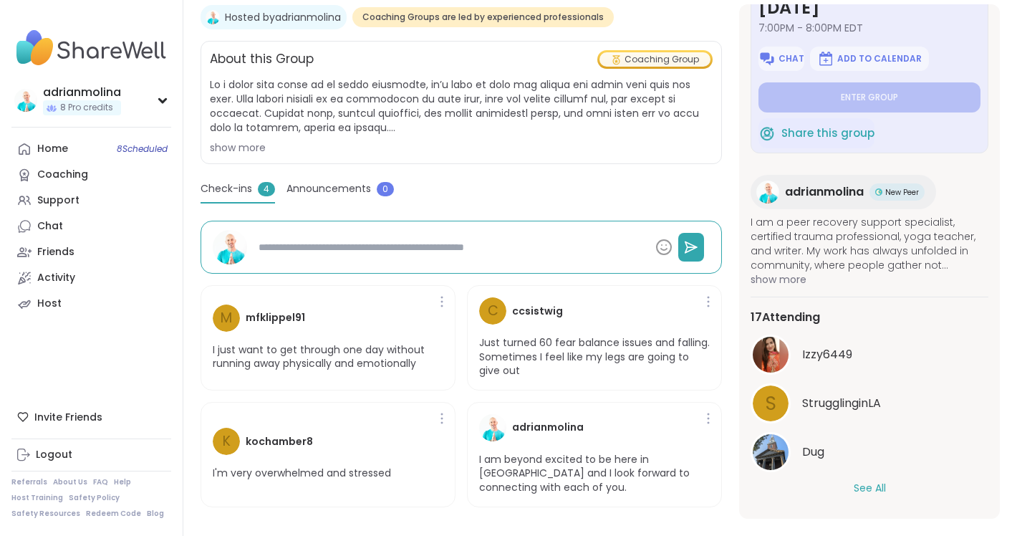
click at [878, 487] on button "See All" at bounding box center [869, 487] width 32 height 15
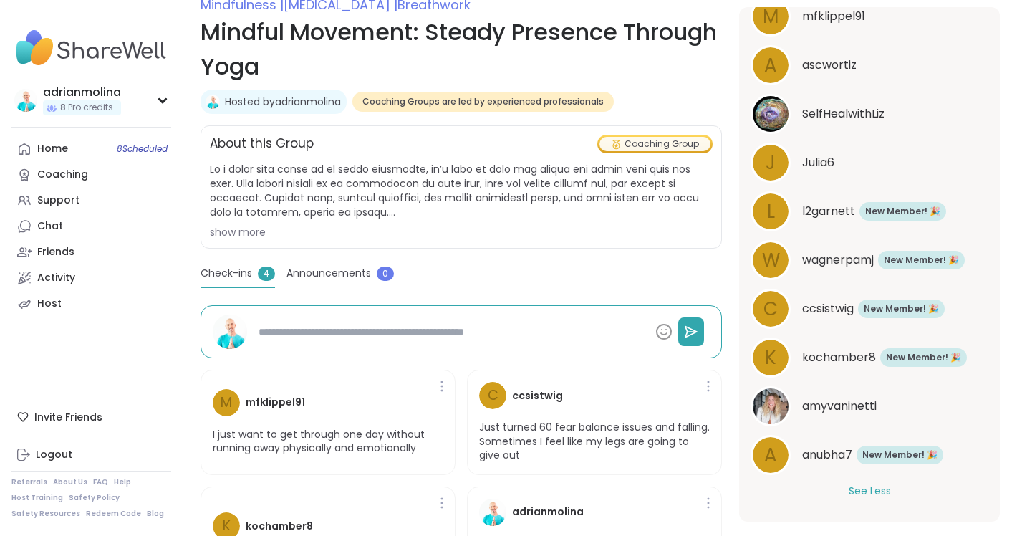
scroll to position [205, 0]
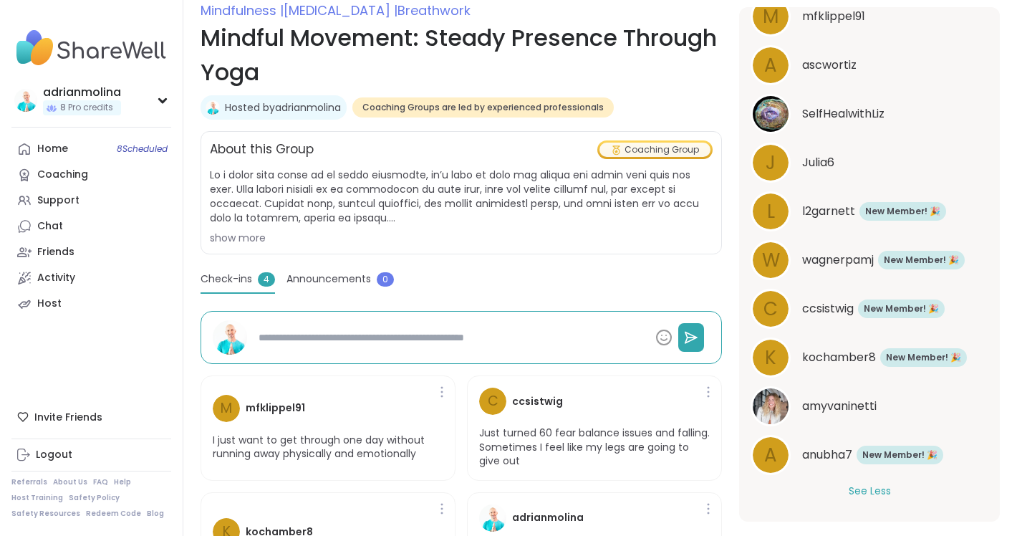
click at [833, 112] on span "SelfHealwithLiz" at bounding box center [843, 113] width 82 height 17
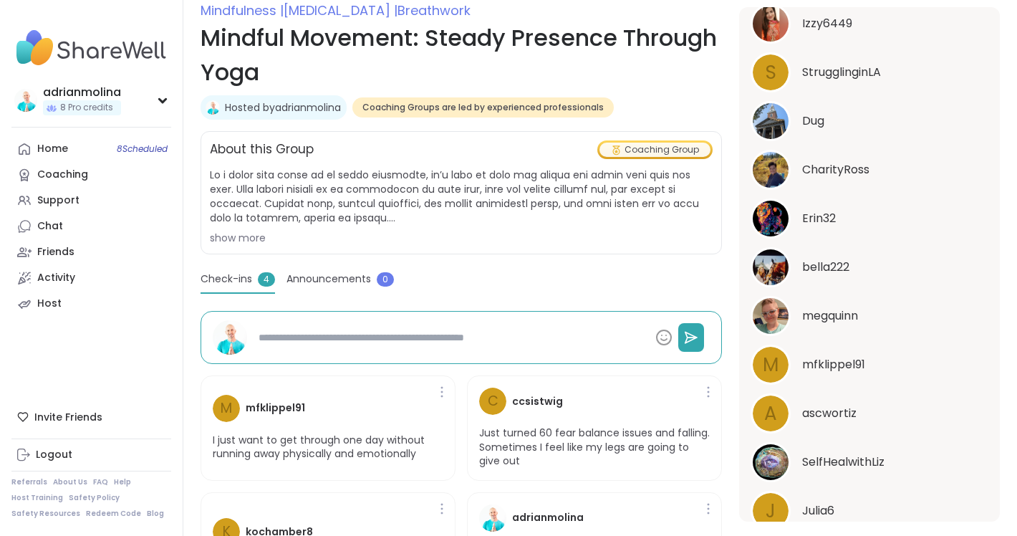
scroll to position [399, 0]
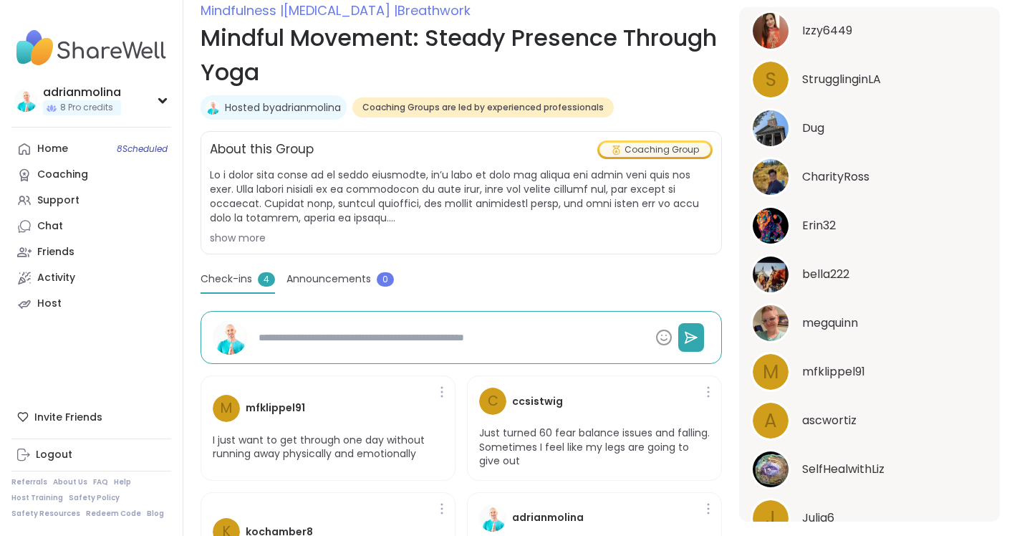
click at [830, 175] on span "CharityRoss" at bounding box center [835, 176] width 67 height 17
type textarea "*"
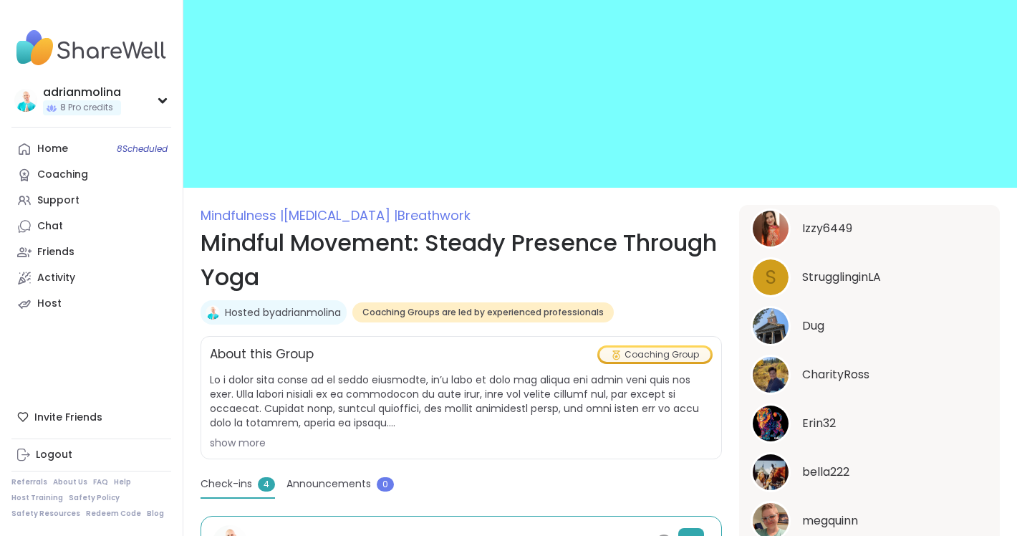
scroll to position [0, 0]
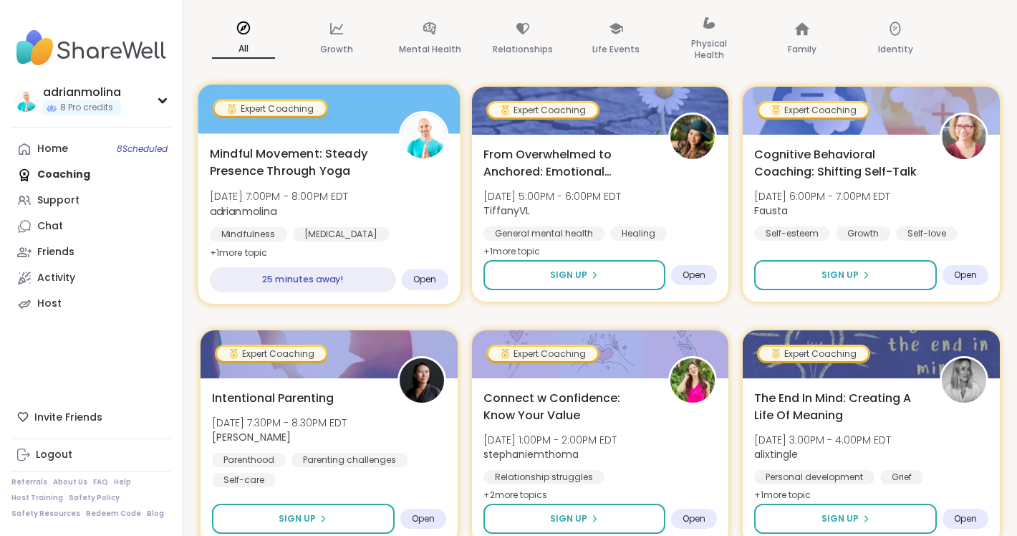
click at [324, 157] on span "Mindful Movement: Steady Presence Through Yoga" at bounding box center [296, 162] width 173 height 35
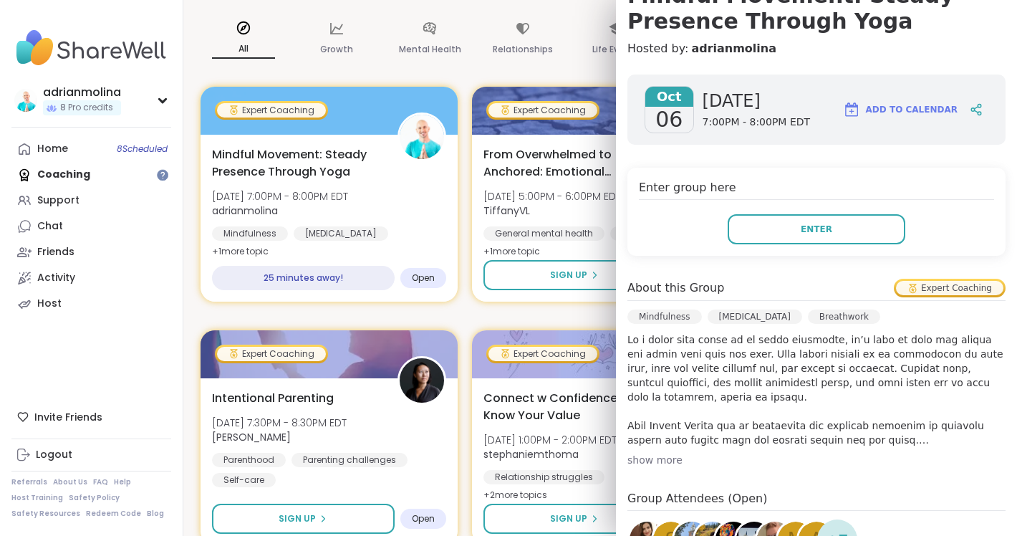
scroll to position [52, 0]
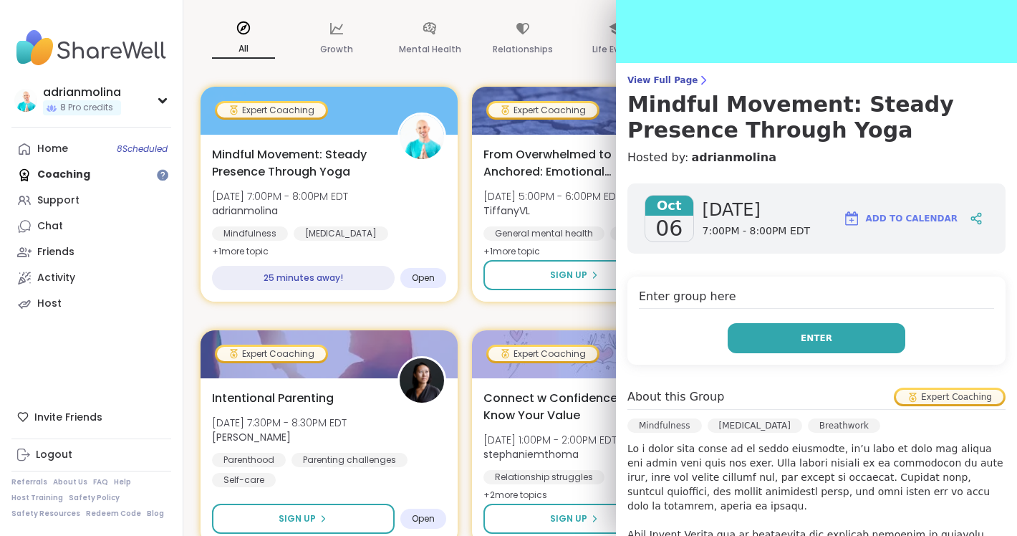
click at [798, 340] on button "Enter" at bounding box center [816, 338] width 178 height 30
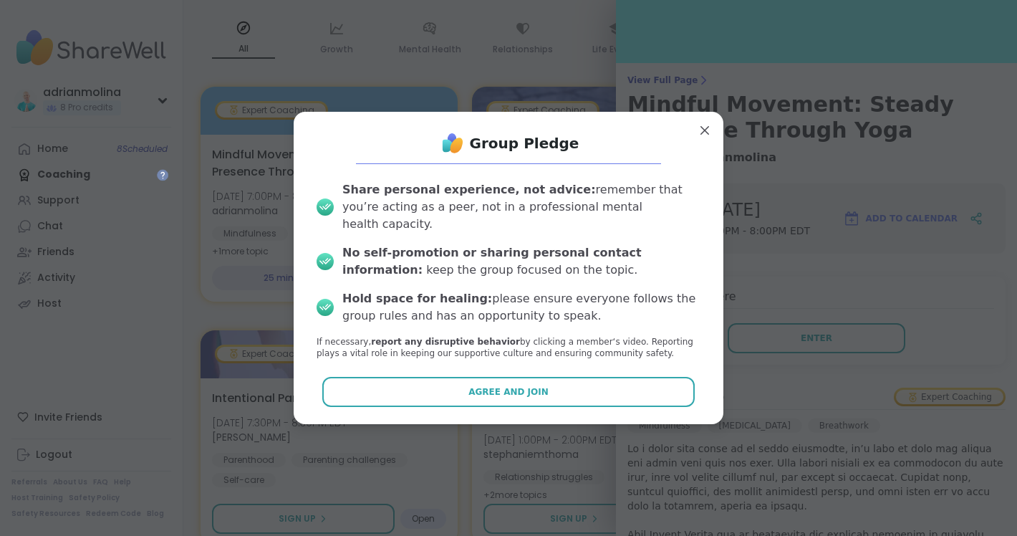
scroll to position [0, 0]
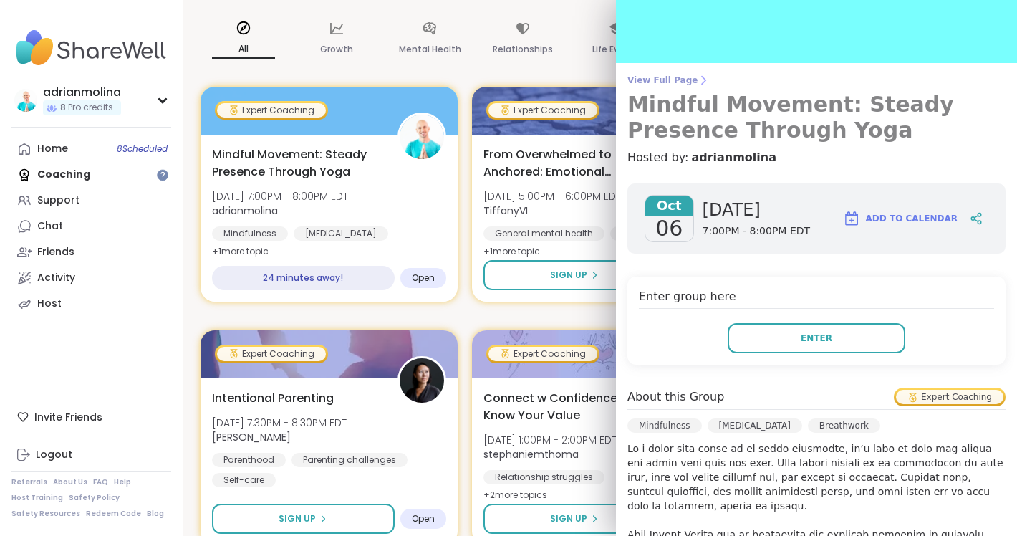
click at [707, 122] on h3 "Mindful Movement: Steady Presence Through Yoga" at bounding box center [816, 118] width 378 height 52
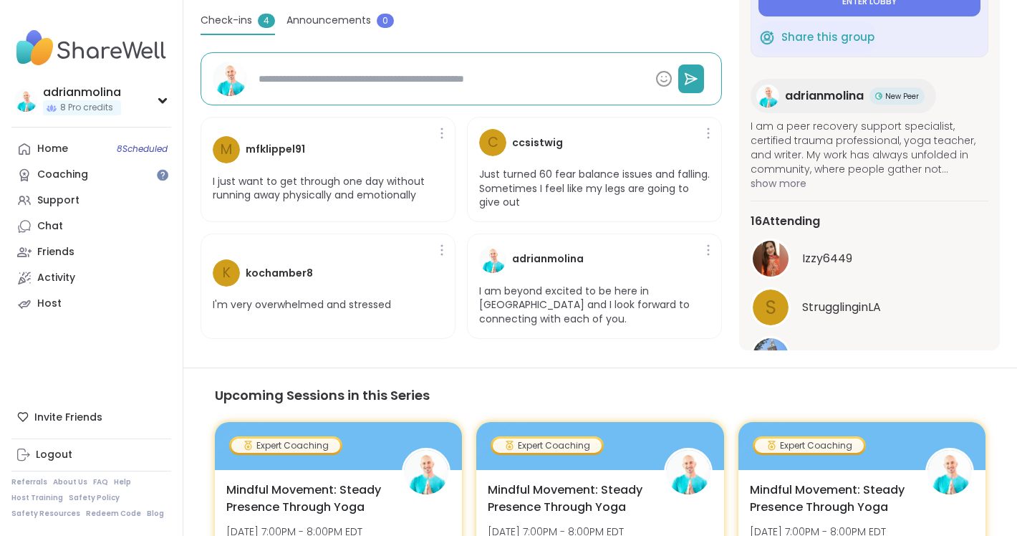
scroll to position [454, 0]
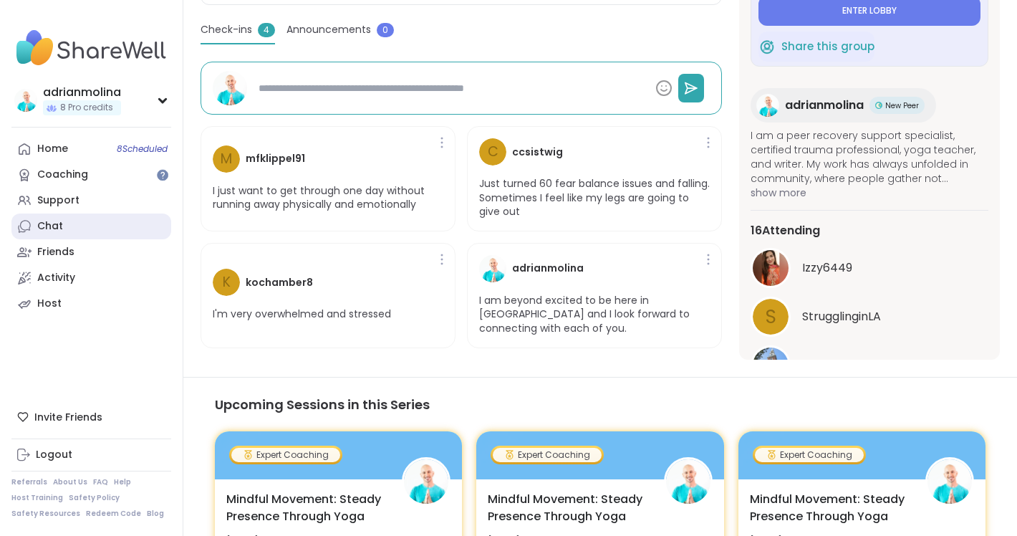
click at [75, 229] on link "Chat" at bounding box center [91, 226] width 160 height 26
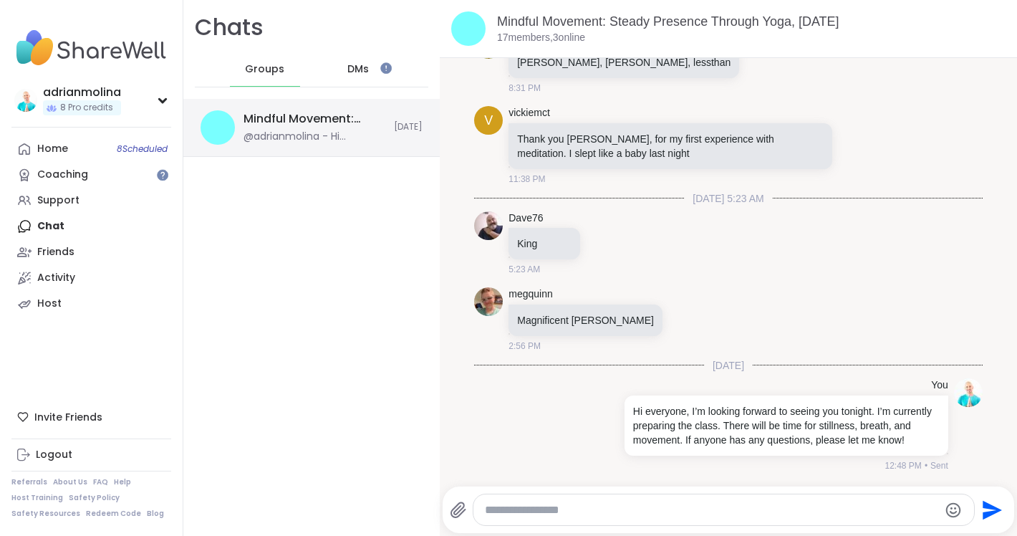
click at [330, 140] on div "@adrianmolina - Hi everyone, I’m looking forward to seeing you tonight. I’m cur…" at bounding box center [314, 137] width 142 height 14
click at [94, 142] on link "Home 8 Scheduled" at bounding box center [91, 149] width 160 height 26
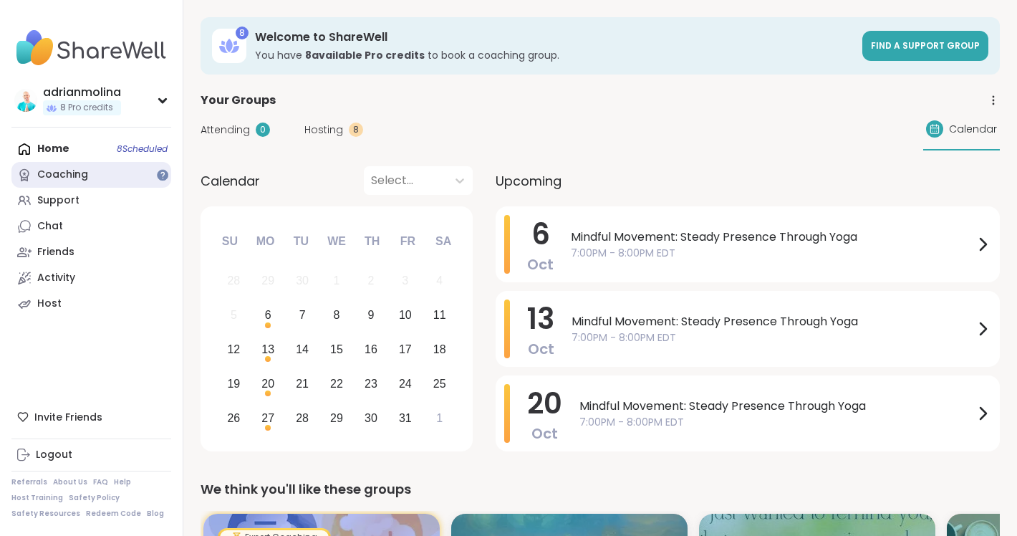
click at [82, 170] on div "Coaching" at bounding box center [62, 175] width 51 height 14
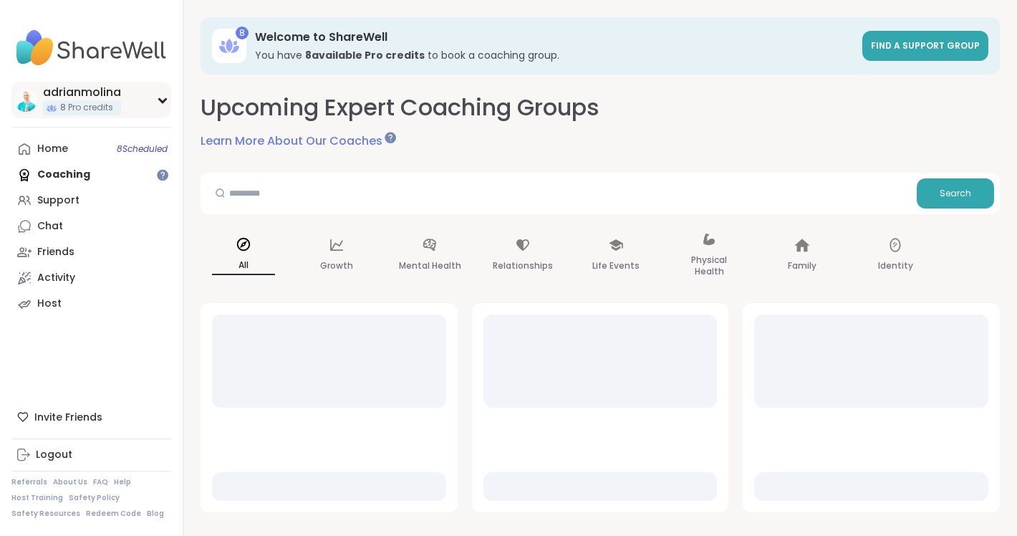
click at [106, 92] on div "adrianmolina" at bounding box center [82, 92] width 78 height 16
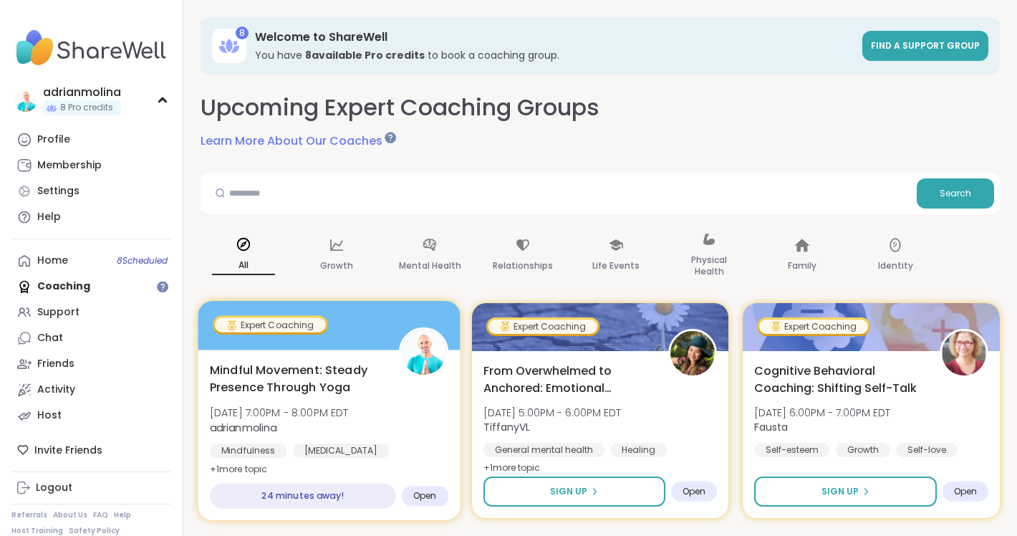
click at [401, 324] on div at bounding box center [329, 325] width 262 height 49
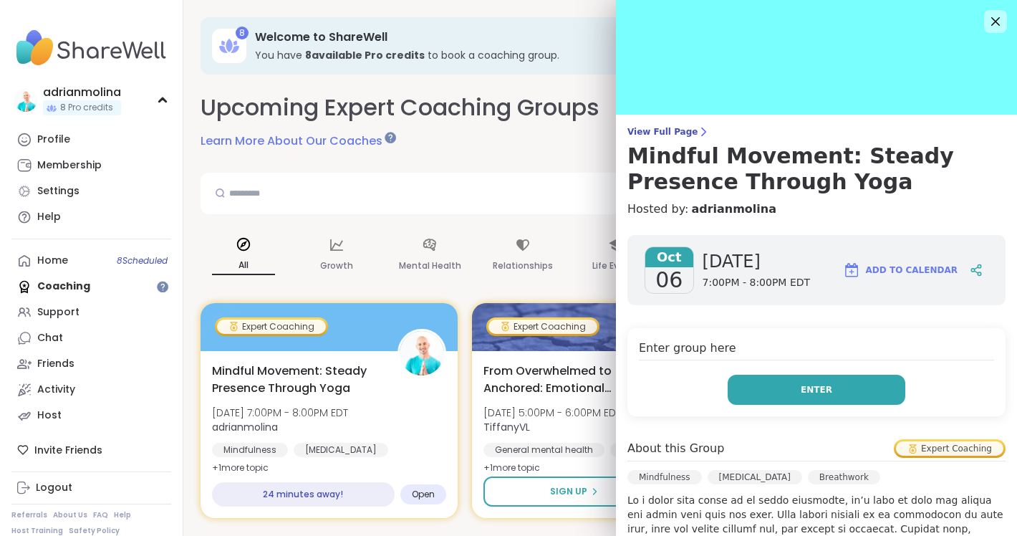
click at [828, 381] on button "Enter" at bounding box center [816, 389] width 178 height 30
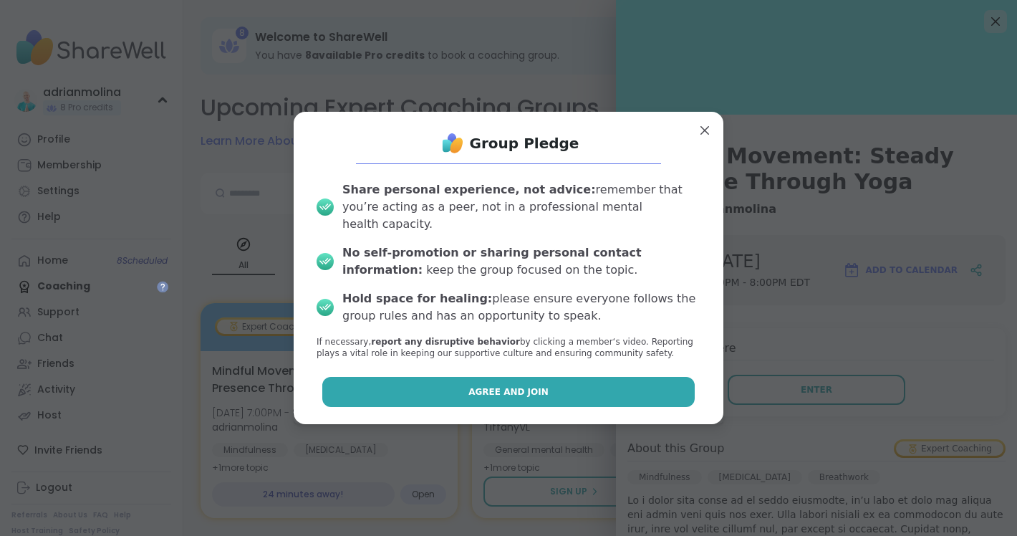
click at [619, 377] on button "Agree and Join" at bounding box center [508, 392] width 373 height 30
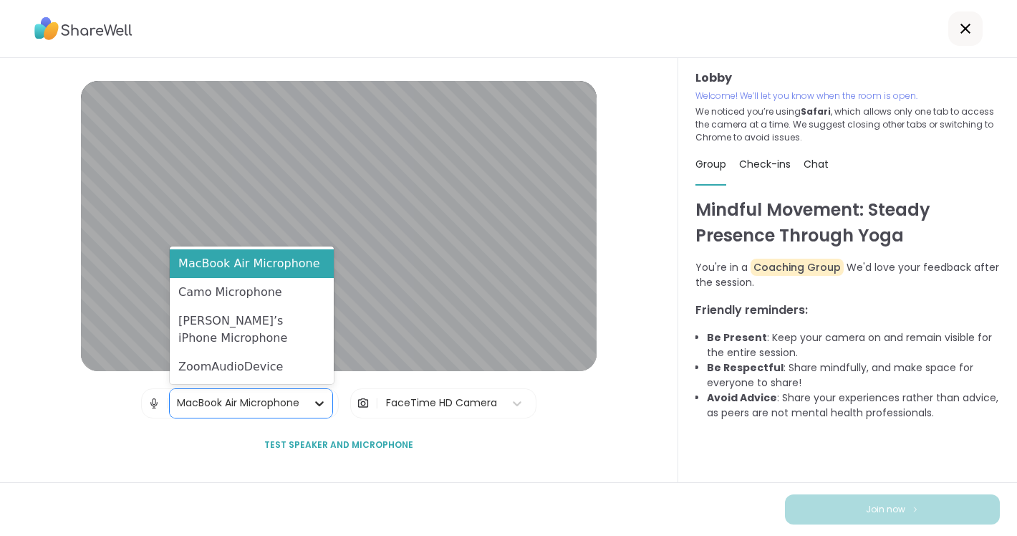
click at [322, 407] on icon at bounding box center [319, 403] width 14 height 14
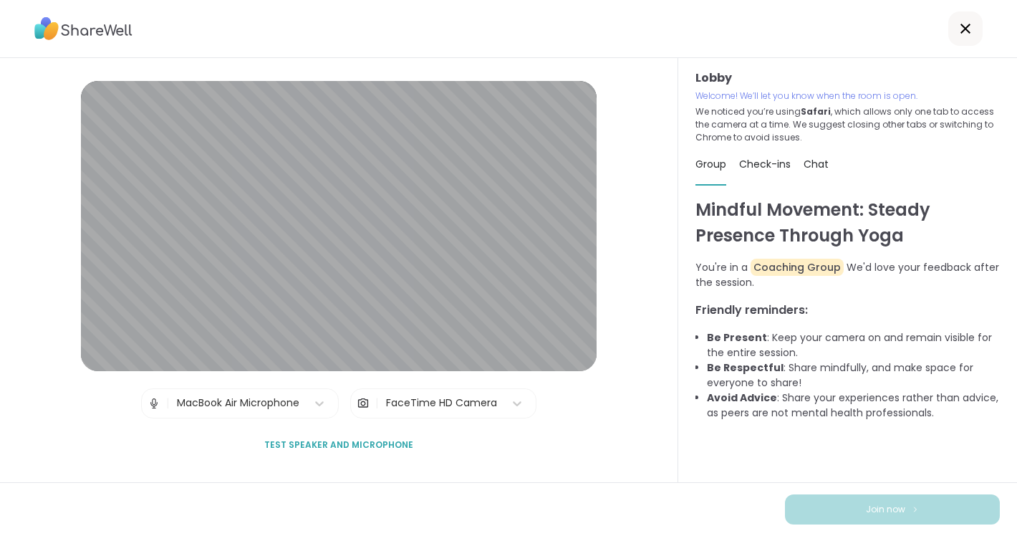
click at [455, 437] on div "Lobby | MacBook Air Microphone | FaceTime HD Camera Test speaker and microphone" at bounding box center [338, 270] width 515 height 379
click at [420, 410] on div "FaceTime HD Camera" at bounding box center [441, 402] width 111 height 15
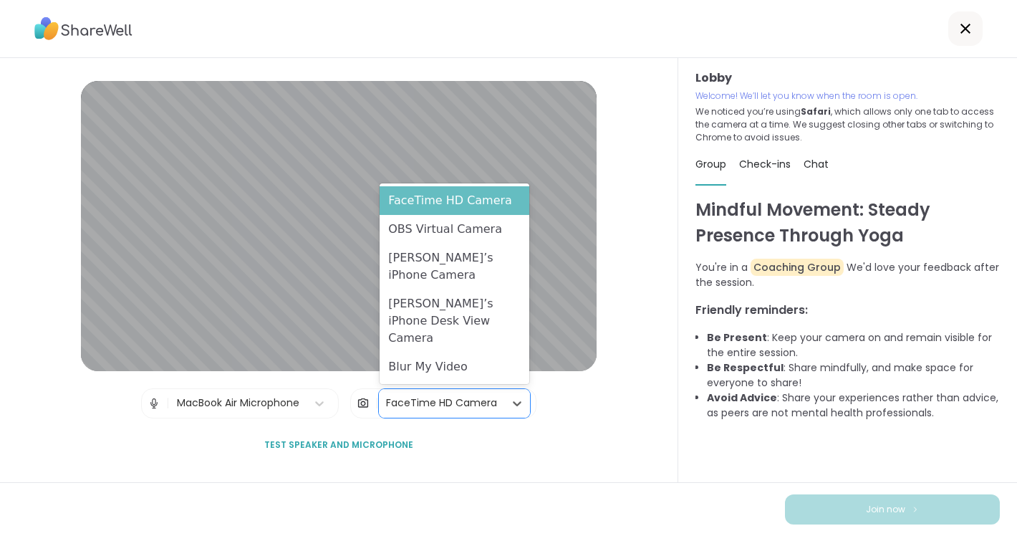
click at [457, 215] on div "FaceTime HD Camera" at bounding box center [454, 200] width 150 height 29
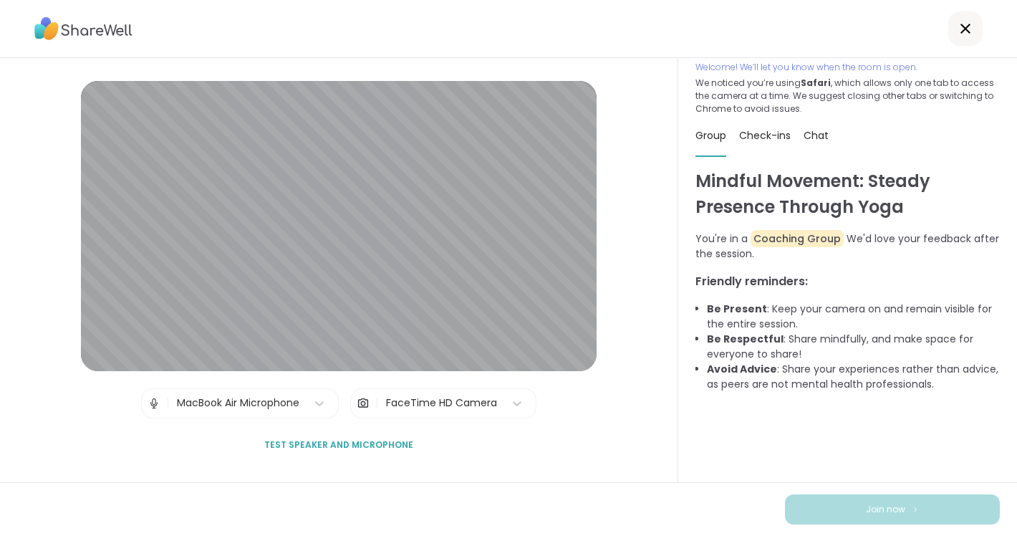
click at [966, 24] on icon at bounding box center [964, 28] width 17 height 17
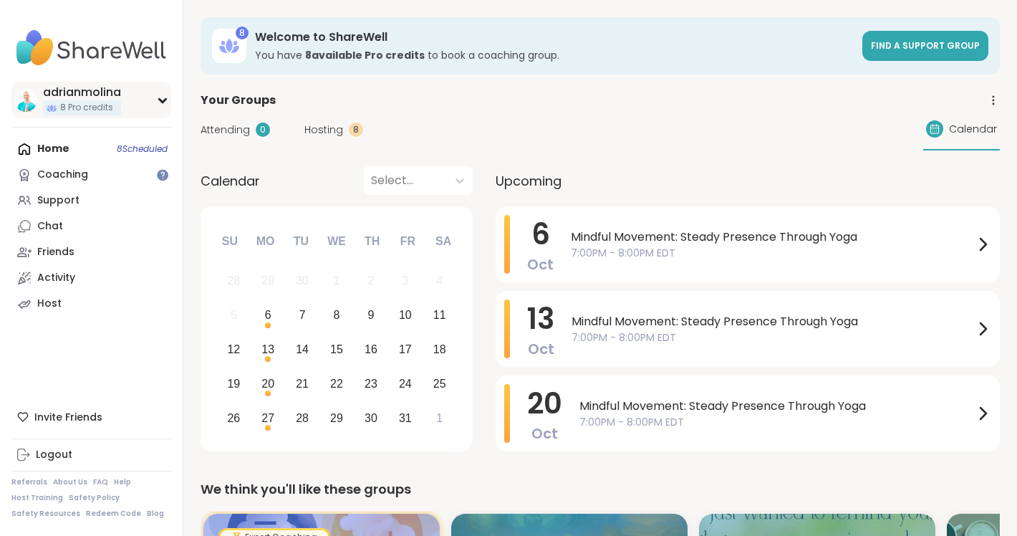
click at [84, 91] on div "adrianmolina" at bounding box center [82, 92] width 78 height 16
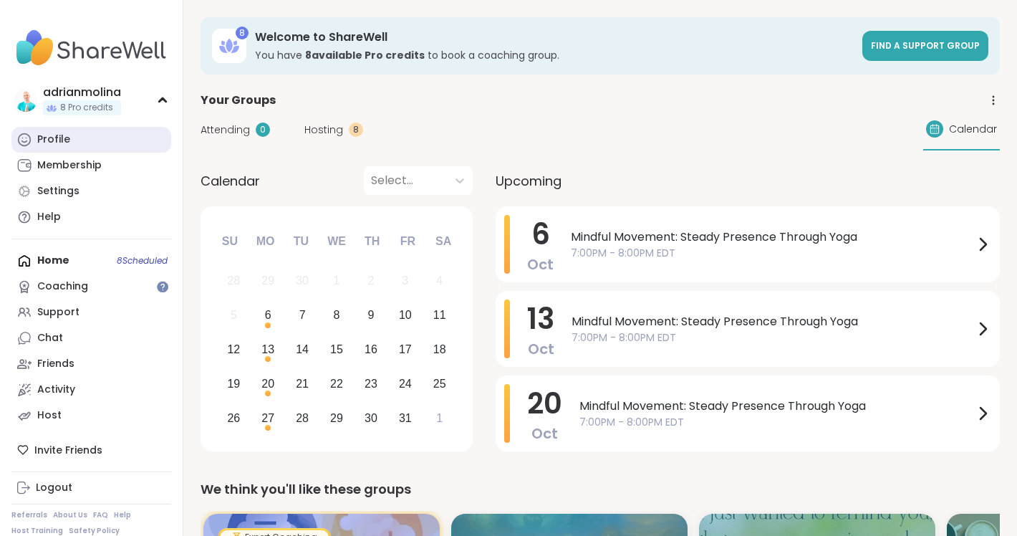
click at [64, 137] on div "Profile" at bounding box center [53, 139] width 33 height 14
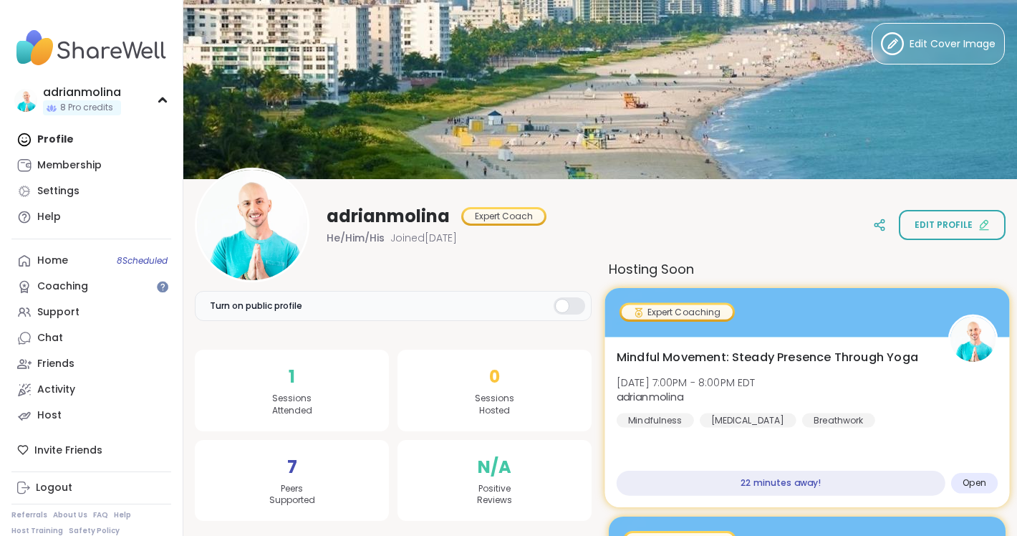
click at [977, 480] on span "Open" at bounding box center [974, 482] width 24 height 11
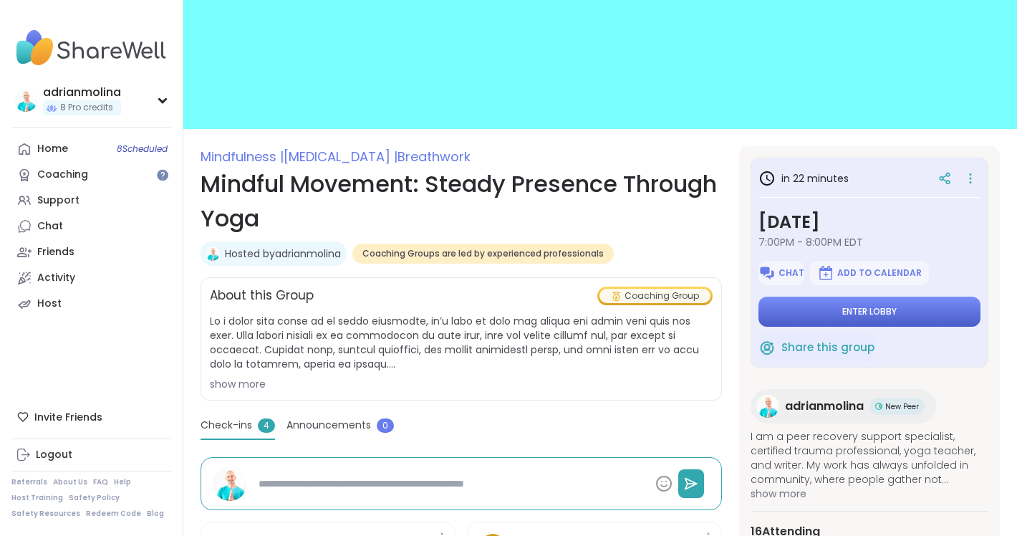
click at [871, 308] on span "Enter lobby" at bounding box center [869, 311] width 54 height 11
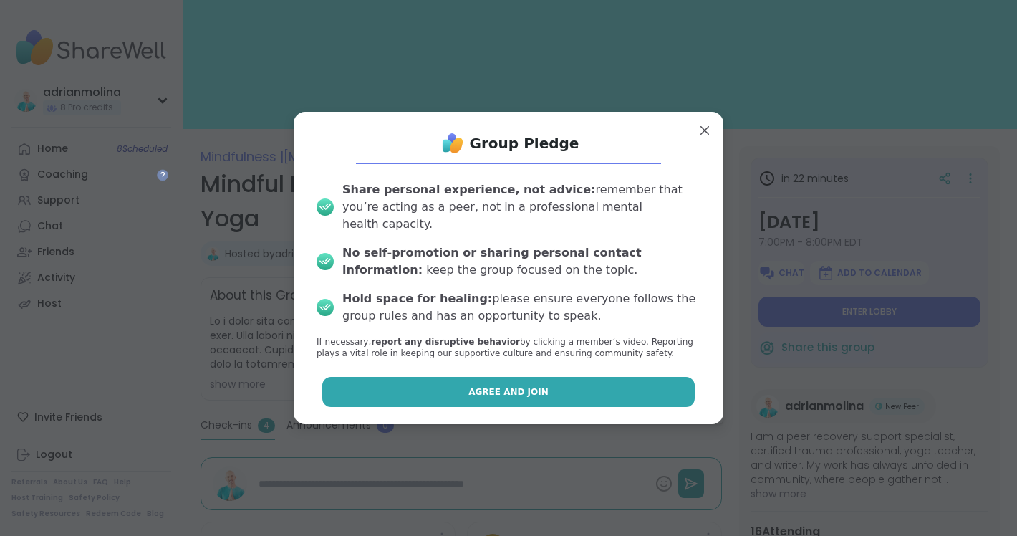
click at [644, 377] on button "Agree and Join" at bounding box center [508, 392] width 373 height 30
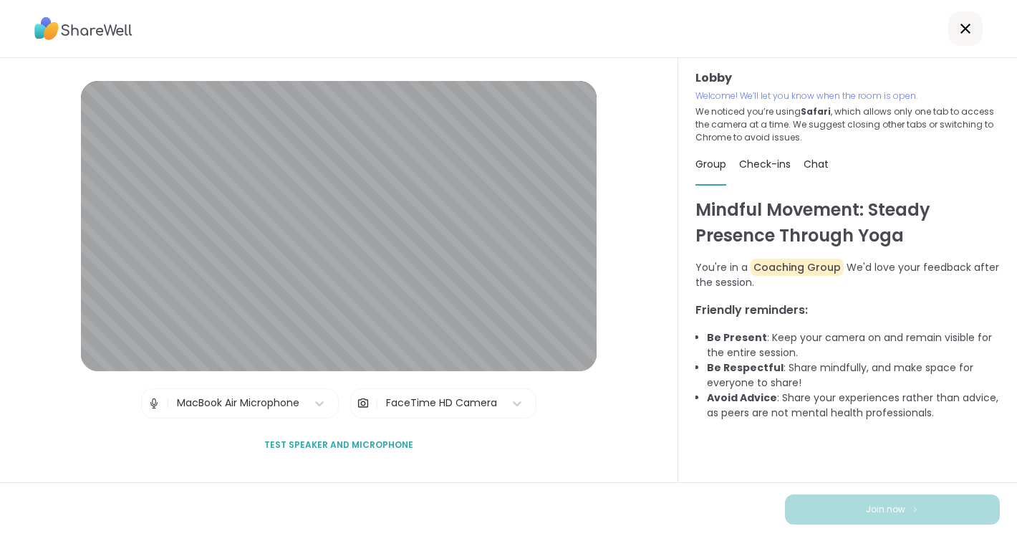
click at [767, 160] on span "Check-ins" at bounding box center [765, 164] width 52 height 14
type textarea "*"
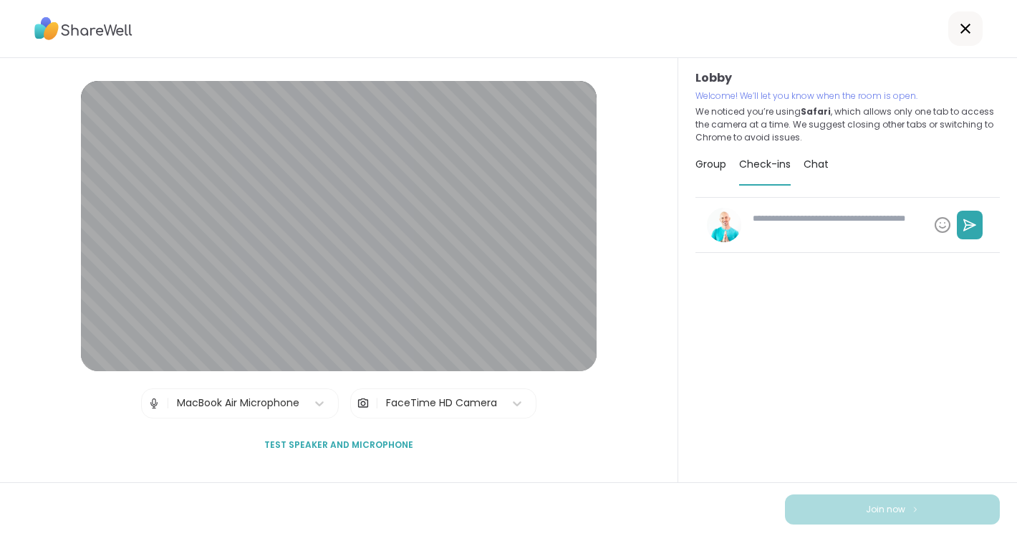
click at [806, 163] on span "Chat" at bounding box center [815, 164] width 25 height 14
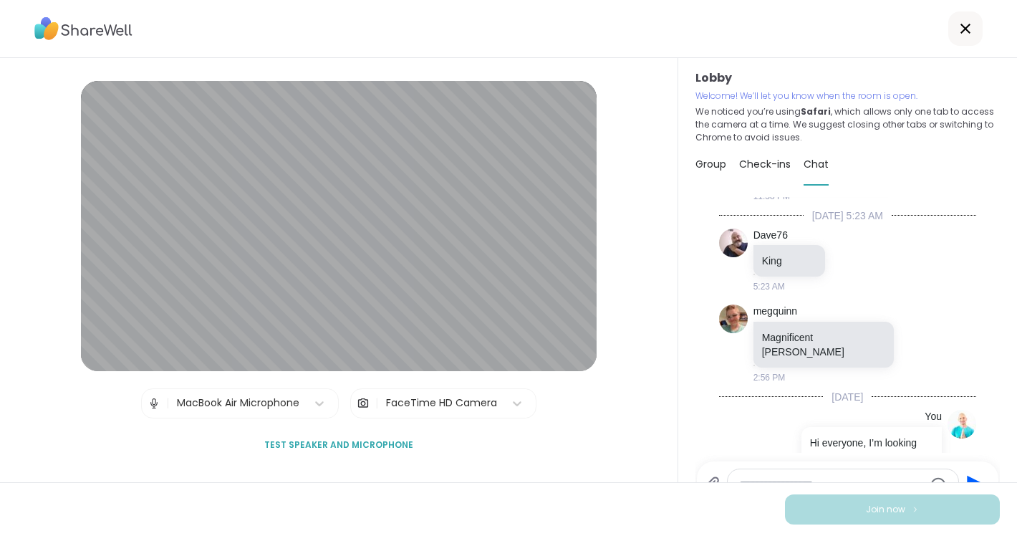
scroll to position [529, 0]
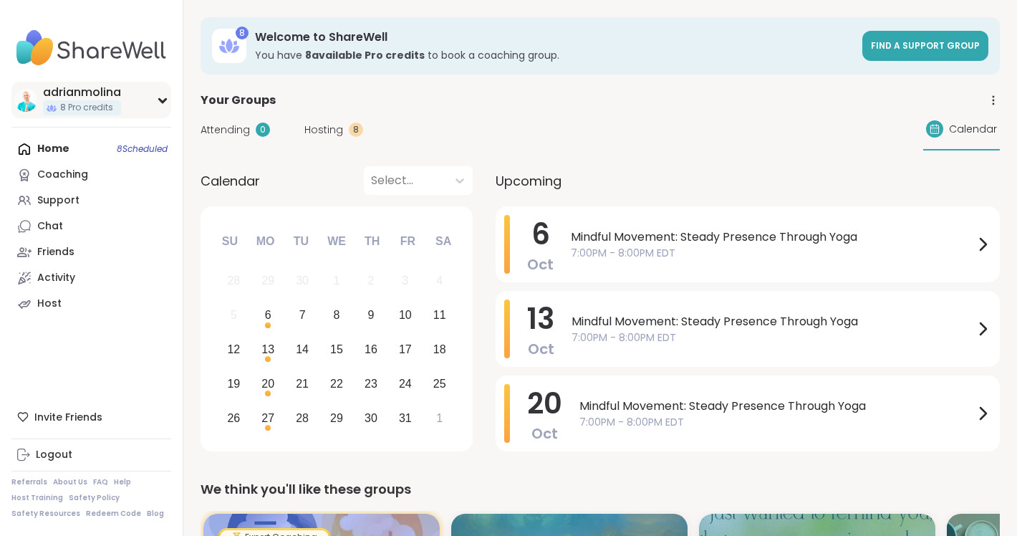
click at [92, 107] on span "8 Pro credits" at bounding box center [86, 108] width 53 height 12
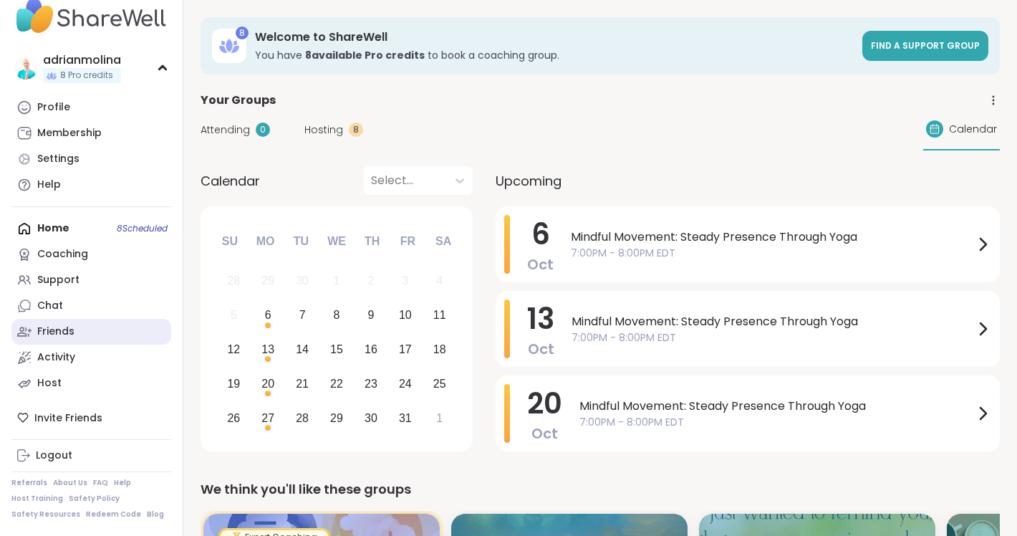
scroll to position [32, 0]
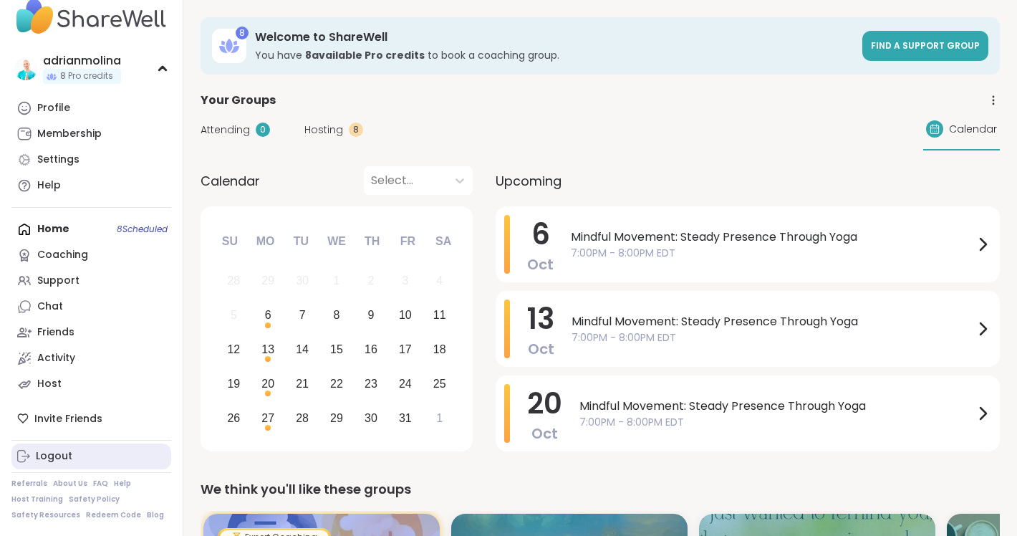
click at [86, 448] on link "Logout" at bounding box center [91, 456] width 160 height 26
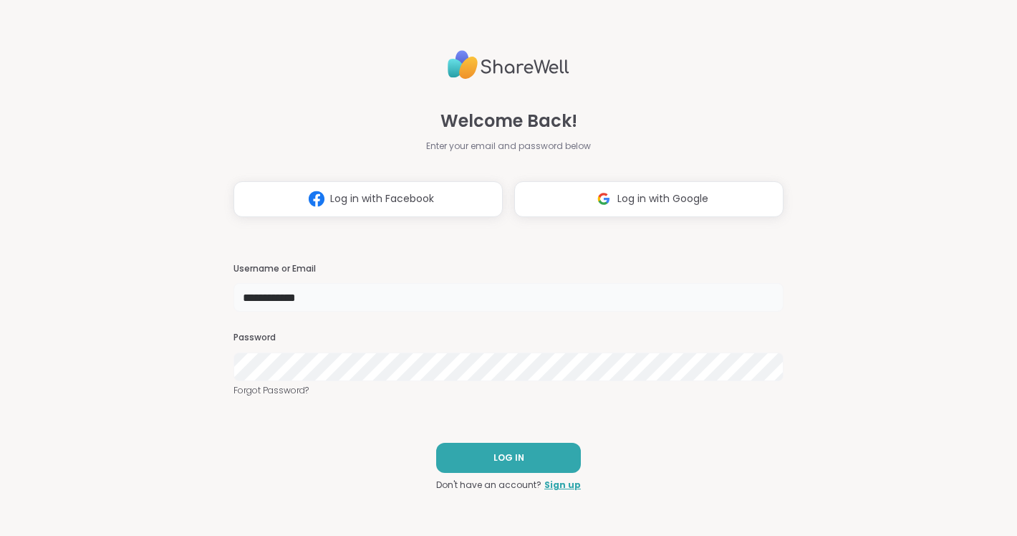
type input "**********"
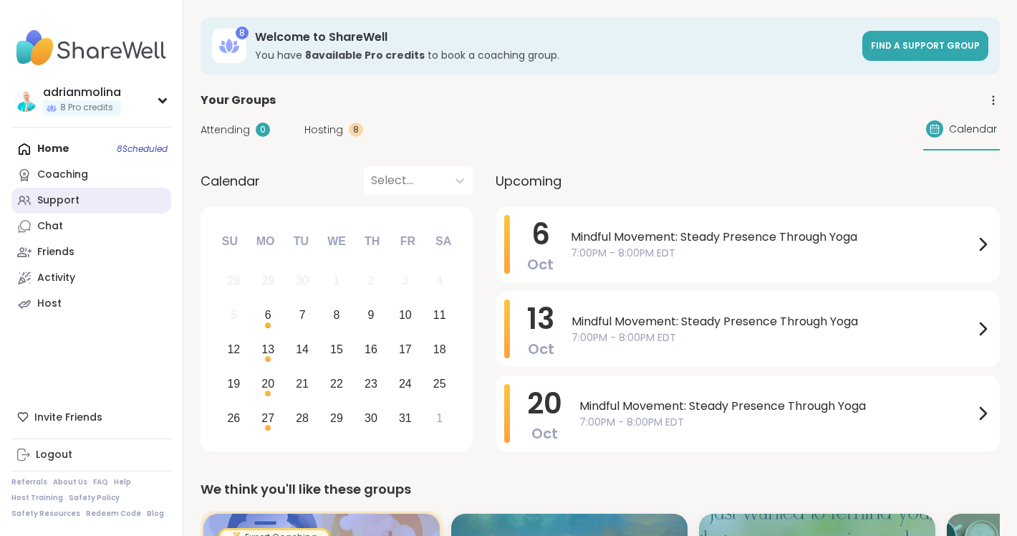
click at [55, 206] on div "Support" at bounding box center [58, 200] width 42 height 14
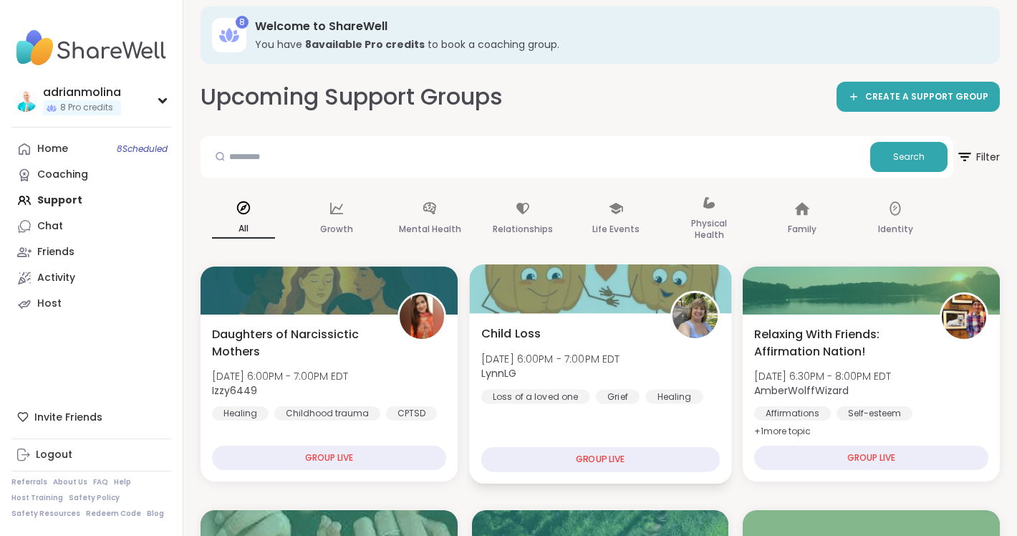
scroll to position [16, 0]
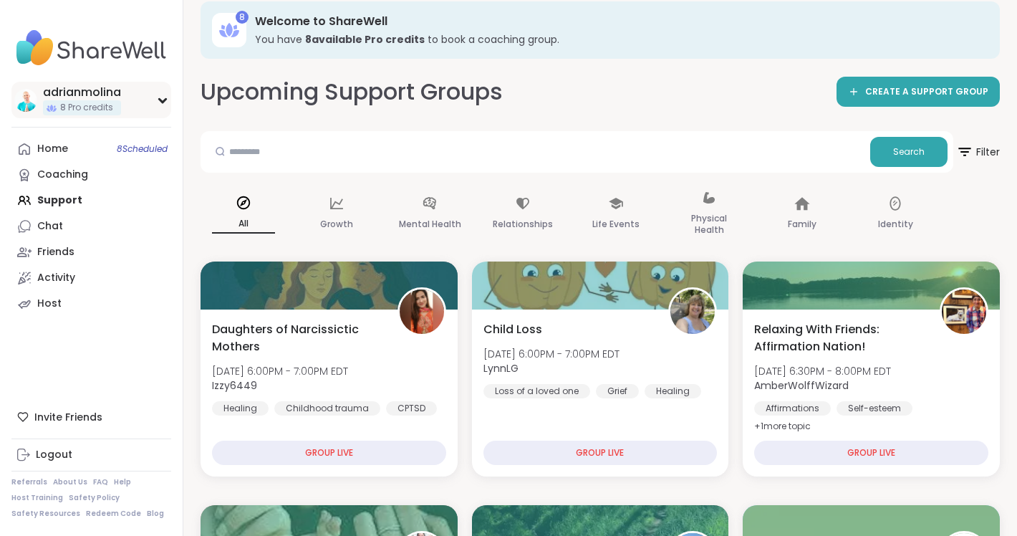
click at [87, 105] on span "8 Pro credits" at bounding box center [86, 108] width 53 height 12
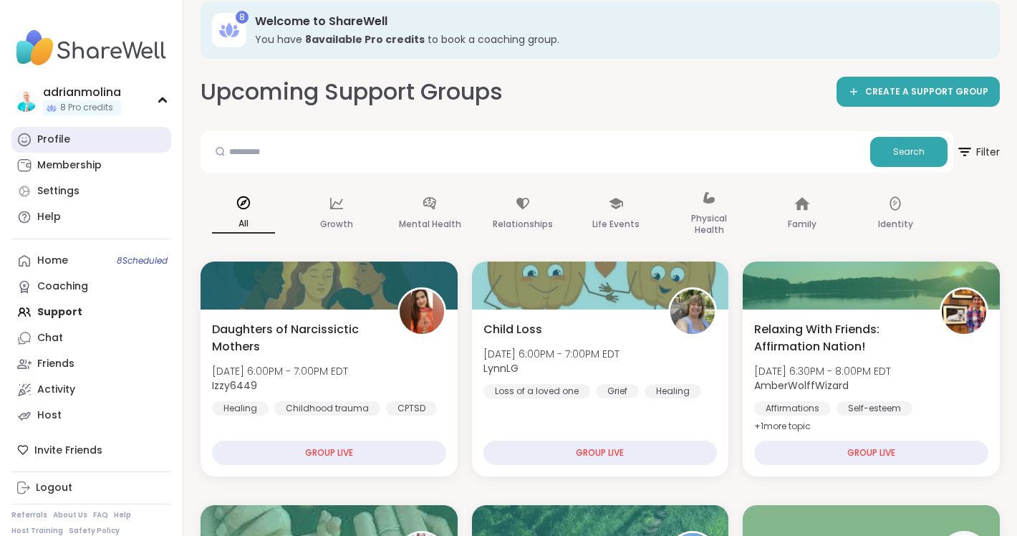
click at [68, 137] on div "Profile" at bounding box center [53, 139] width 33 height 14
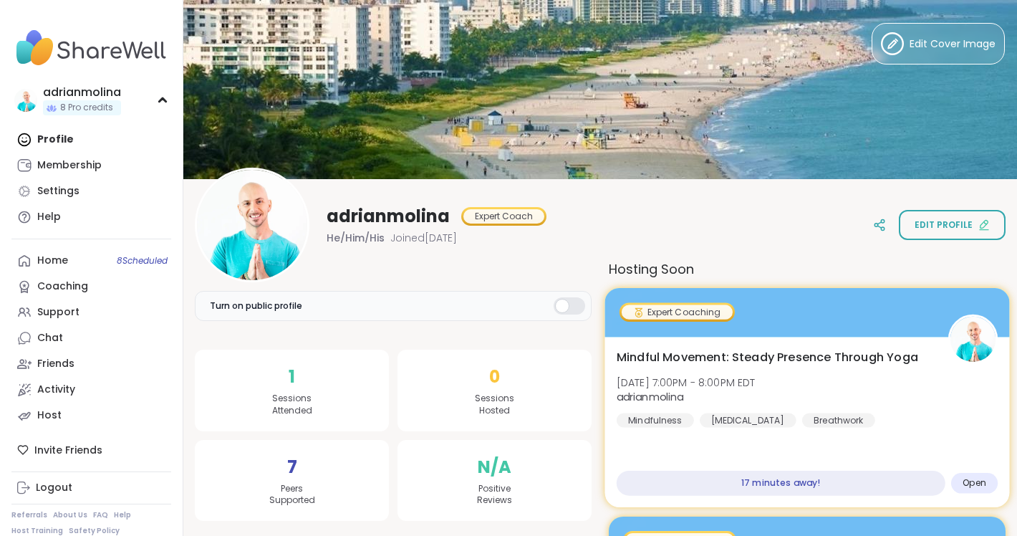
click at [758, 367] on div "Mindful Movement: Steady Presence Through Yoga Mon, Oct 06 | 7:00PM - 8:00PM ED…" at bounding box center [806, 388] width 381 height 79
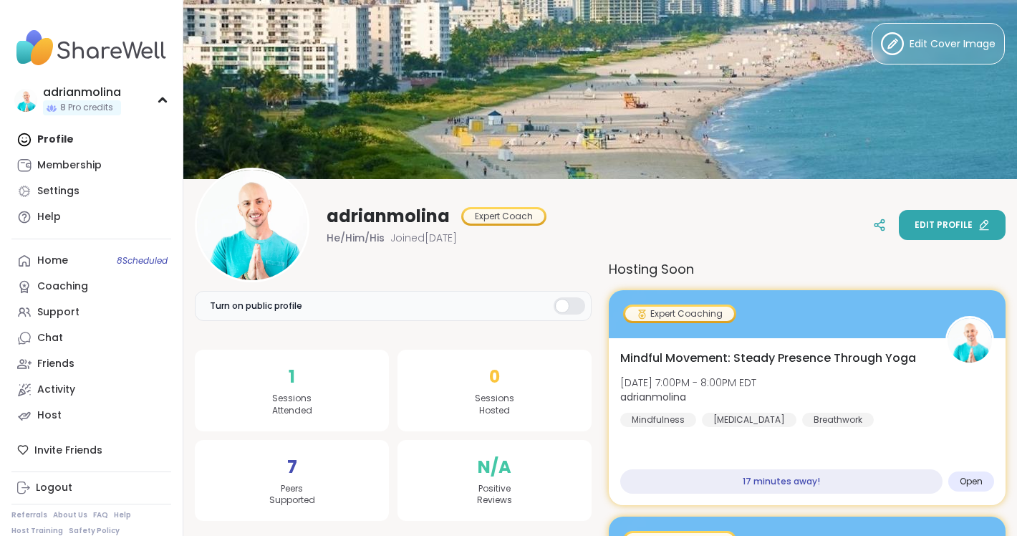
click at [949, 226] on span "Edit profile" at bounding box center [943, 224] width 58 height 13
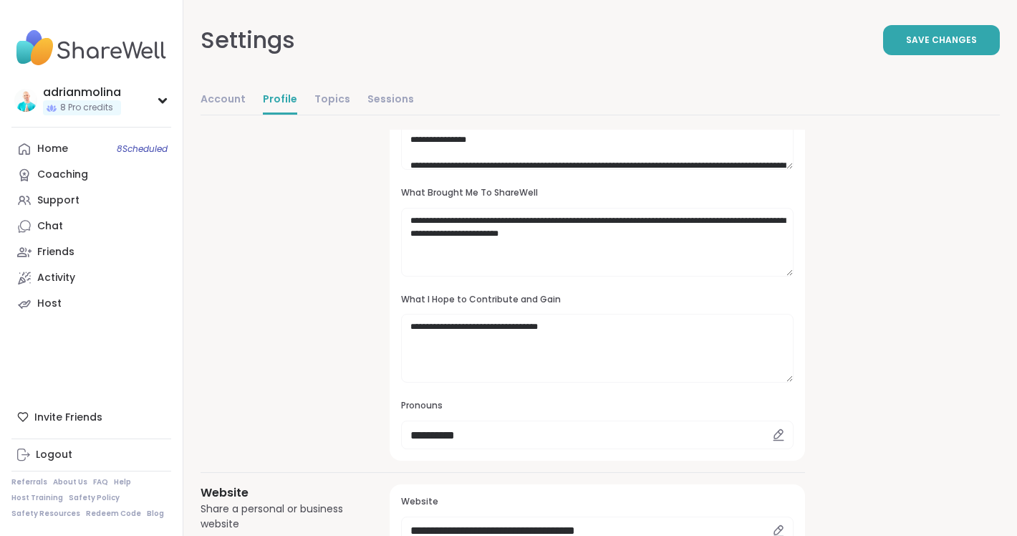
scroll to position [170, 0]
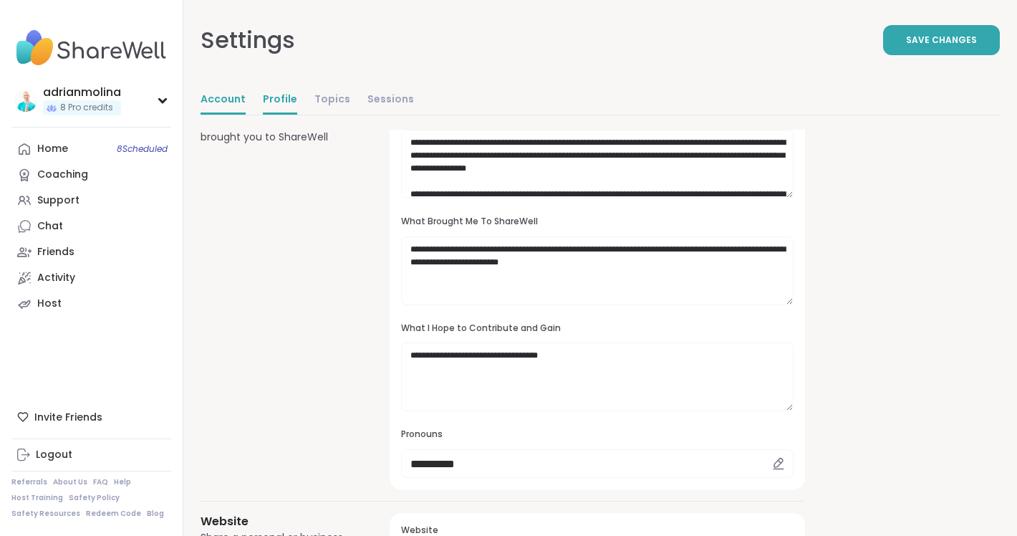
click at [233, 95] on link "Account" at bounding box center [222, 100] width 45 height 29
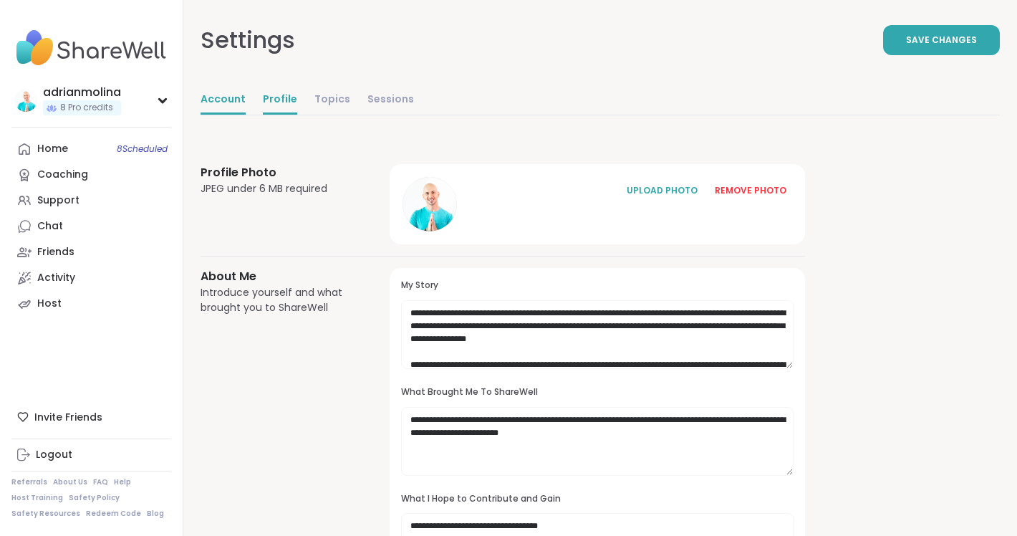
select select "**"
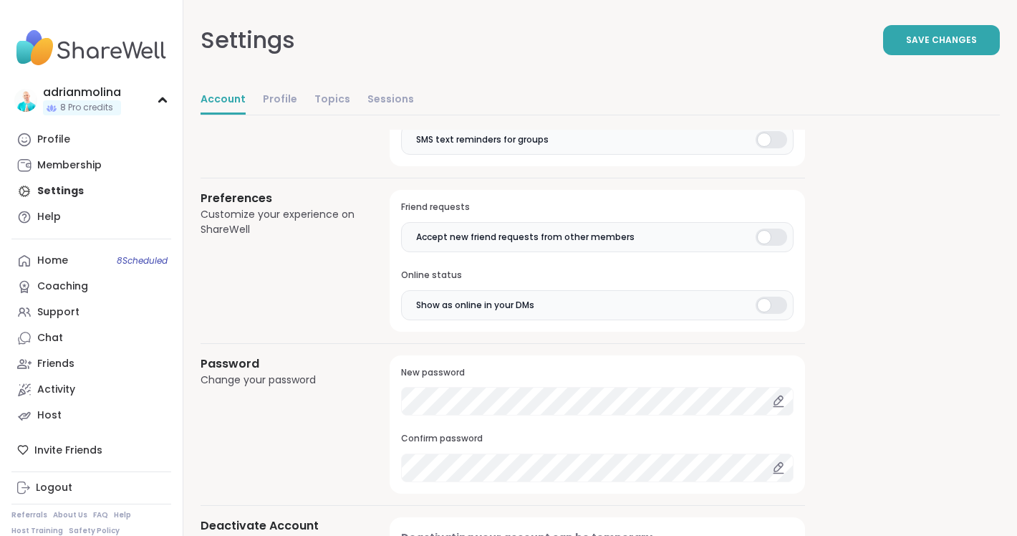
scroll to position [1082, 0]
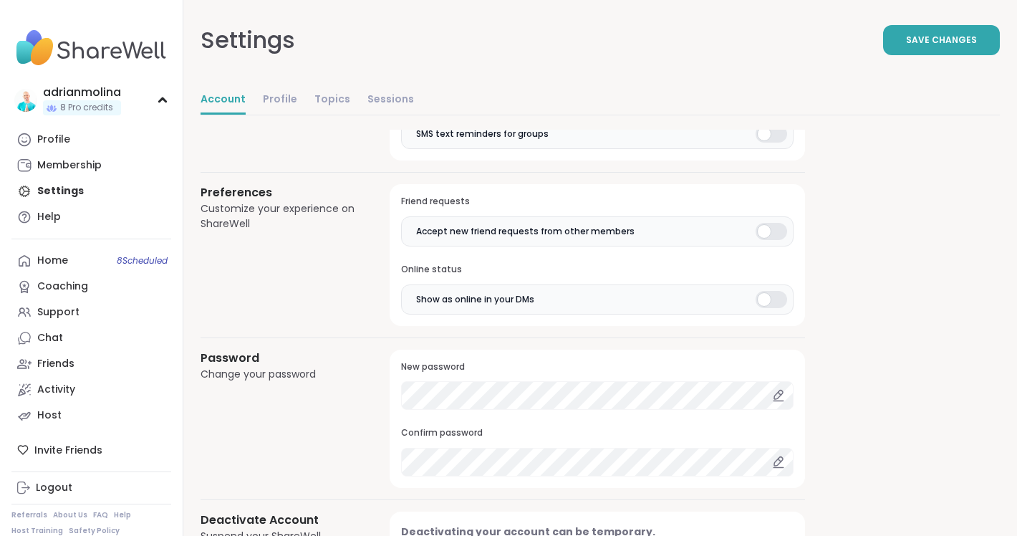
click at [778, 389] on icon at bounding box center [778, 395] width 13 height 13
click at [777, 389] on icon at bounding box center [778, 395] width 13 height 13
click at [780, 389] on icon at bounding box center [778, 395] width 13 height 13
click at [375, 438] on div "Password Change your password New password Confirm password" at bounding box center [502, 418] width 604 height 139
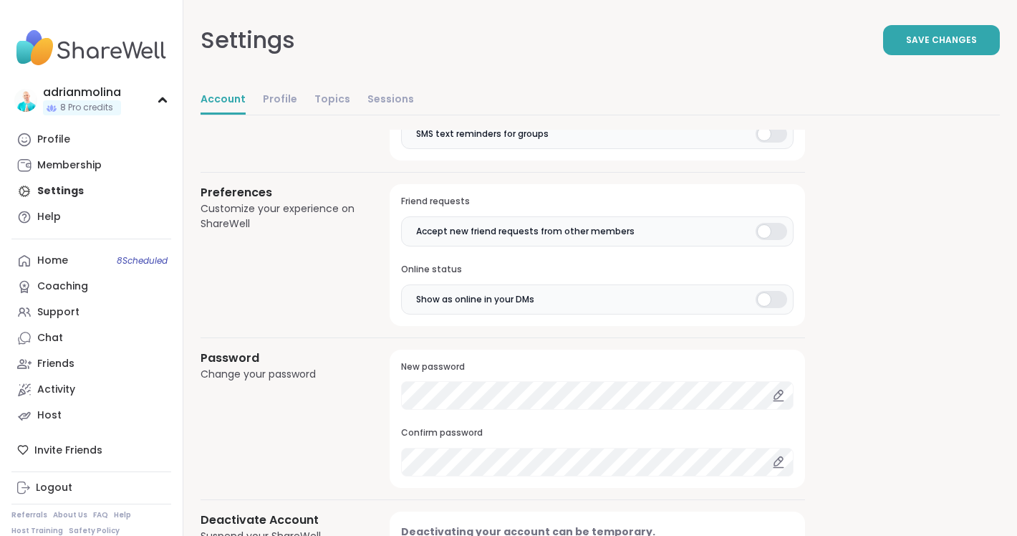
click at [929, 49] on button "Save Changes" at bounding box center [941, 40] width 117 height 30
click at [354, 352] on div "Password Change your password New password Confirm password" at bounding box center [502, 418] width 604 height 139
click at [290, 410] on div "Password Change your password New password Confirm password" at bounding box center [502, 418] width 604 height 139
click at [938, 44] on span "Save Changes" at bounding box center [941, 40] width 71 height 13
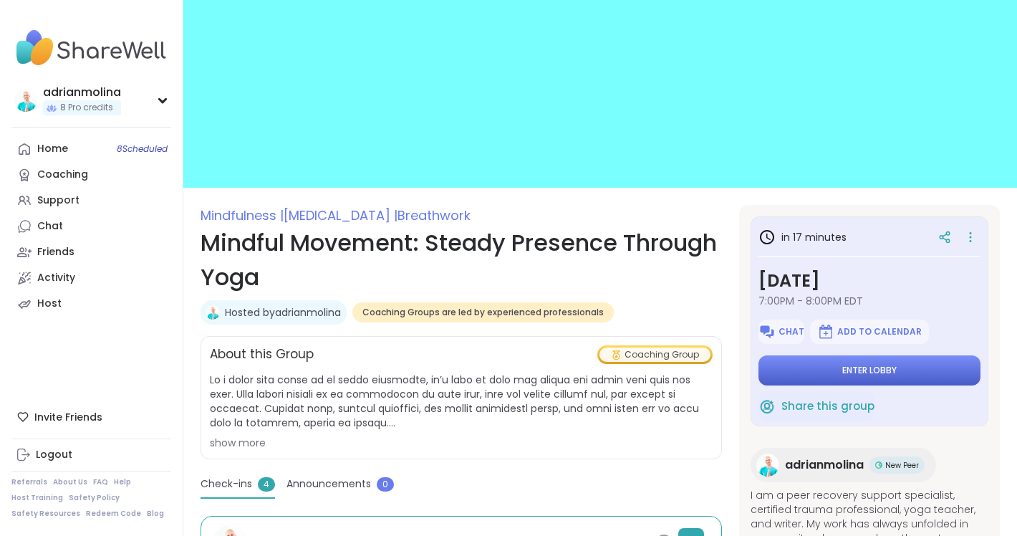
click at [853, 369] on span "Enter lobby" at bounding box center [869, 369] width 54 height 11
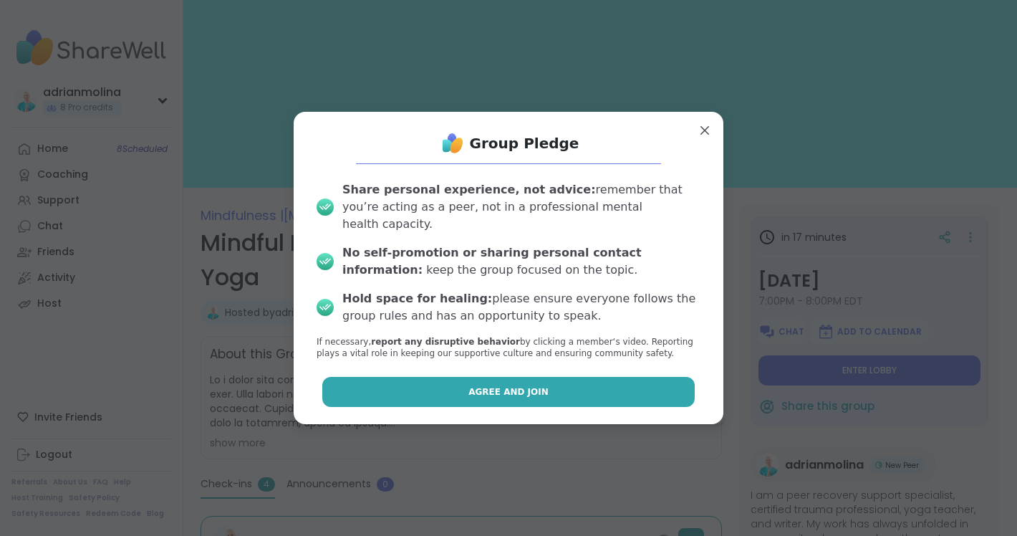
click at [599, 387] on button "Agree and Join" at bounding box center [508, 392] width 373 height 30
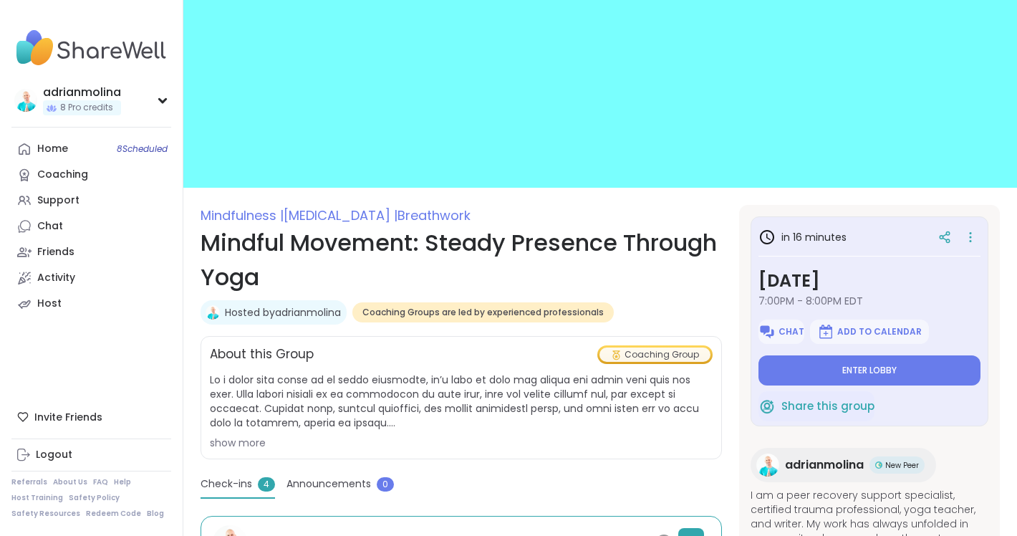
type textarea "*"
